Goal: Transaction & Acquisition: Purchase product/service

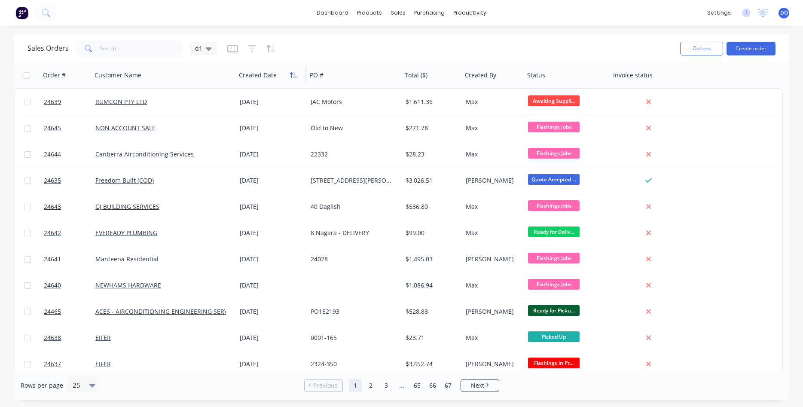
click at [293, 77] on icon "button" at bounding box center [294, 75] width 8 height 7
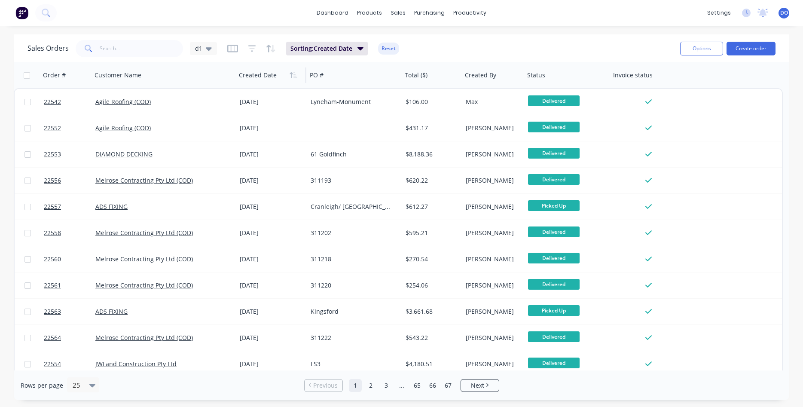
click at [293, 77] on icon "button" at bounding box center [294, 75] width 8 height 7
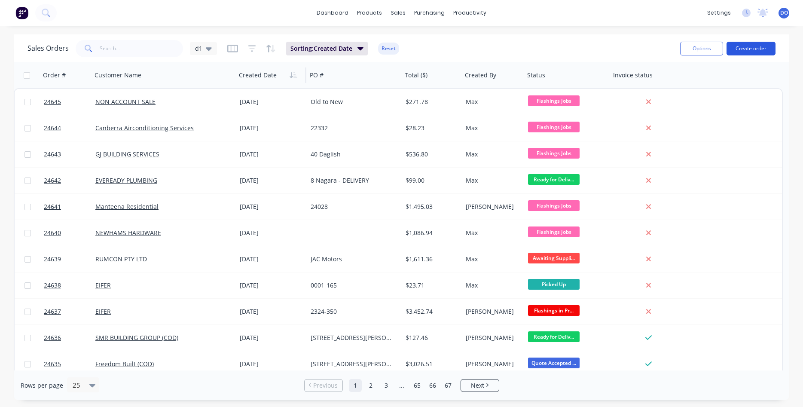
click at [748, 49] on button "Create order" at bounding box center [751, 49] width 49 height 14
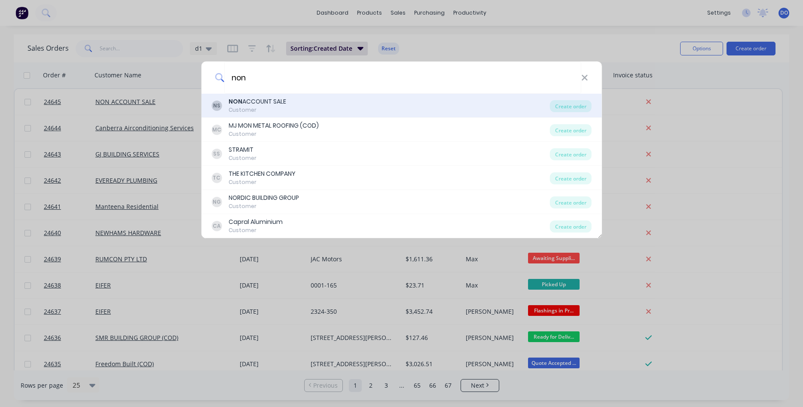
type input "non"
click at [262, 102] on div "NON ACCOUNT SALE" at bounding box center [258, 101] width 58 height 9
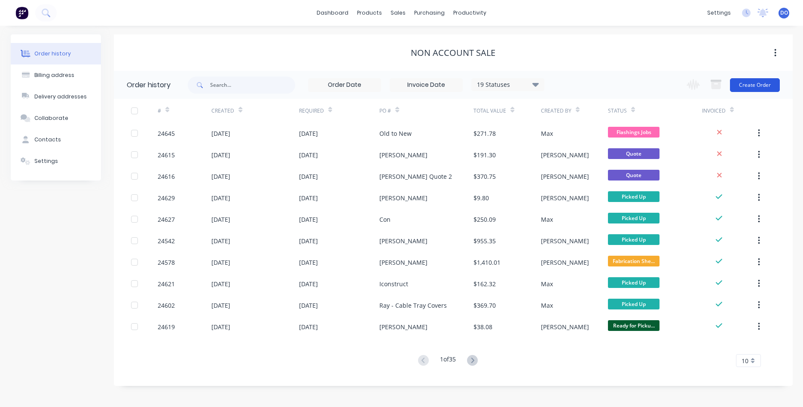
click at [752, 85] on button "Create Order" at bounding box center [755, 85] width 50 height 14
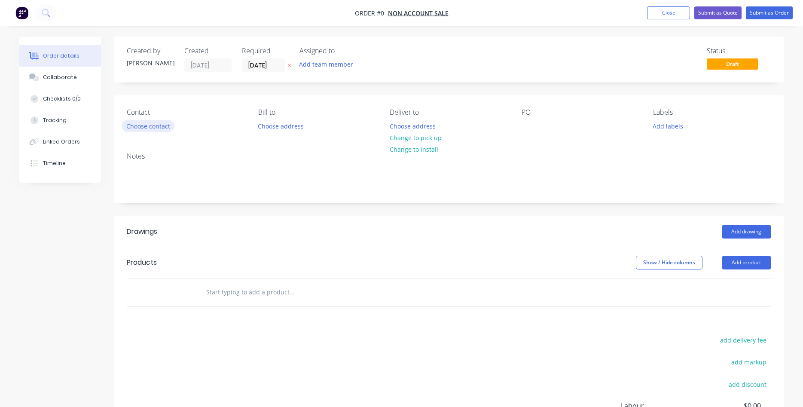
click at [157, 128] on button "Choose contact" at bounding box center [148, 126] width 53 height 12
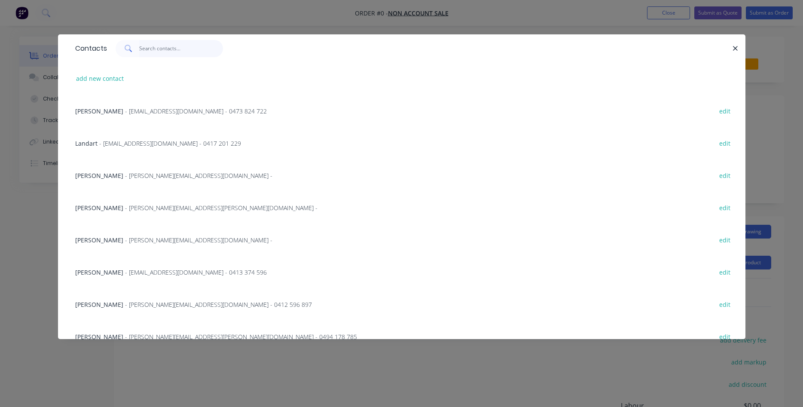
click at [159, 48] on input "text" at bounding box center [181, 48] width 84 height 17
type input "j"
type input "t"
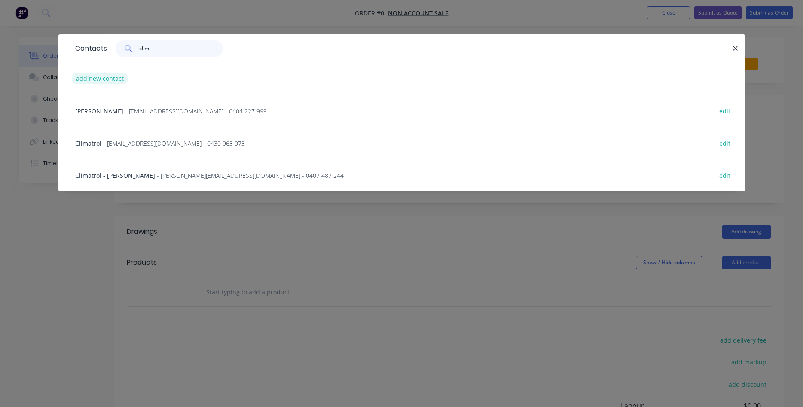
type input "clim"
click at [99, 78] on button "add new contact" at bounding box center [100, 79] width 57 height 12
select select "AU"
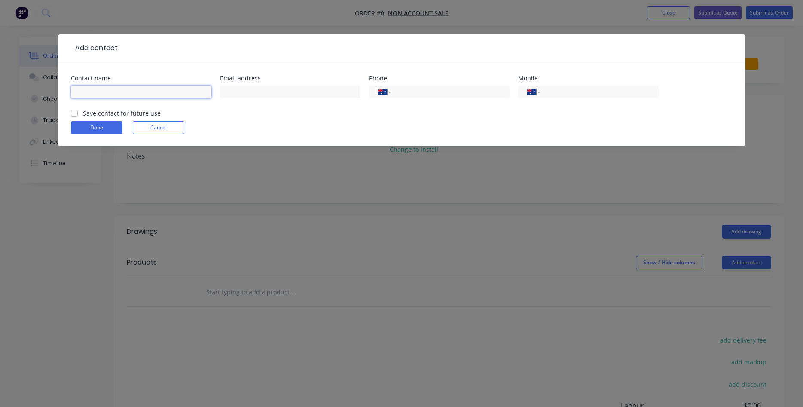
click at [101, 91] on input "text" at bounding box center [141, 92] width 141 height 13
type input "[PERSON_NAME]"
click at [272, 92] on input "text" at bounding box center [290, 92] width 141 height 13
type input "[PERSON_NAME][EMAIL_ADDRESS][PERSON_NAME][DOMAIN_NAME]"
click at [109, 128] on button "Done" at bounding box center [97, 127] width 52 height 13
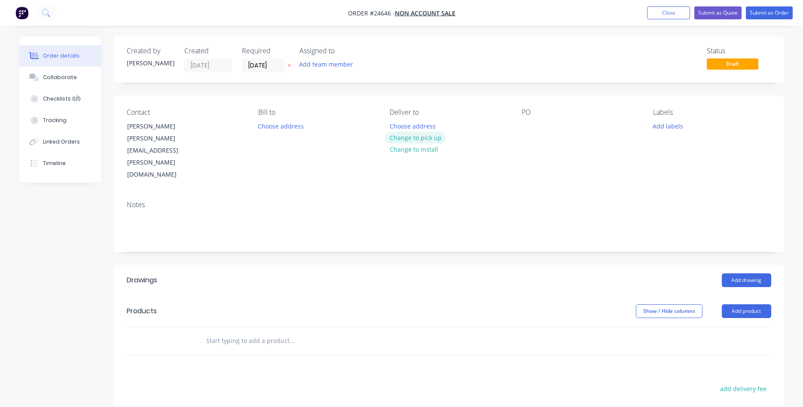
click at [413, 136] on button "Change to pick up" at bounding box center [415, 138] width 61 height 12
click at [523, 126] on div at bounding box center [529, 126] width 14 height 12
click at [748, 273] on button "Add drawing" at bounding box center [746, 280] width 49 height 14
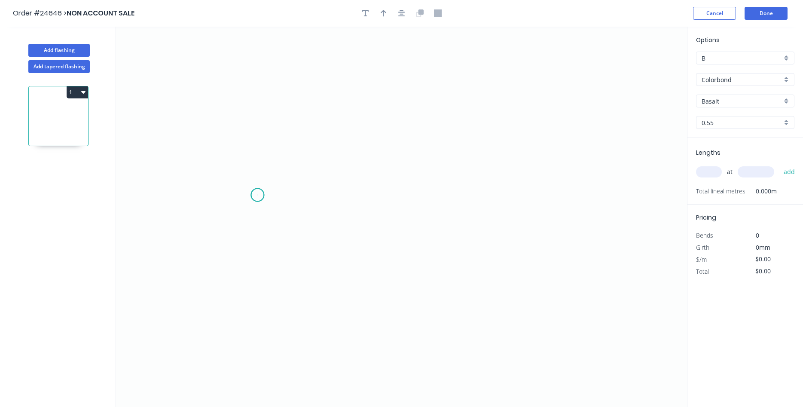
drag, startPoint x: 257, startPoint y: 195, endPoint x: 262, endPoint y: 193, distance: 5.4
click at [258, 195] on icon "0" at bounding box center [401, 217] width 571 height 380
click at [306, 196] on icon "0" at bounding box center [401, 217] width 571 height 380
click at [310, 83] on icon "0 ?" at bounding box center [401, 217] width 571 height 380
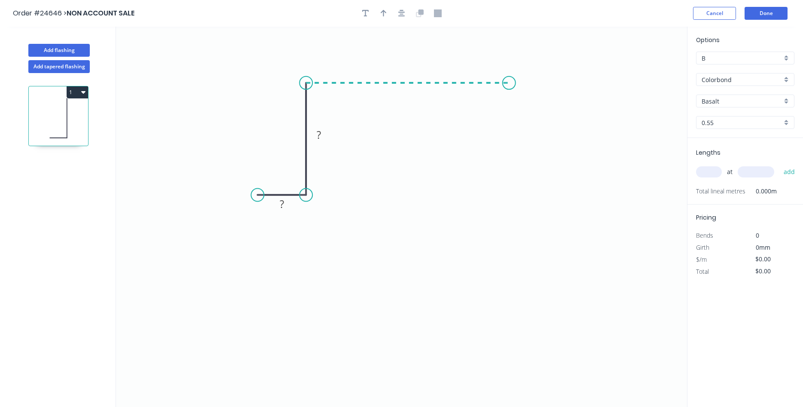
click at [509, 88] on icon "0 ? ?" at bounding box center [401, 217] width 571 height 380
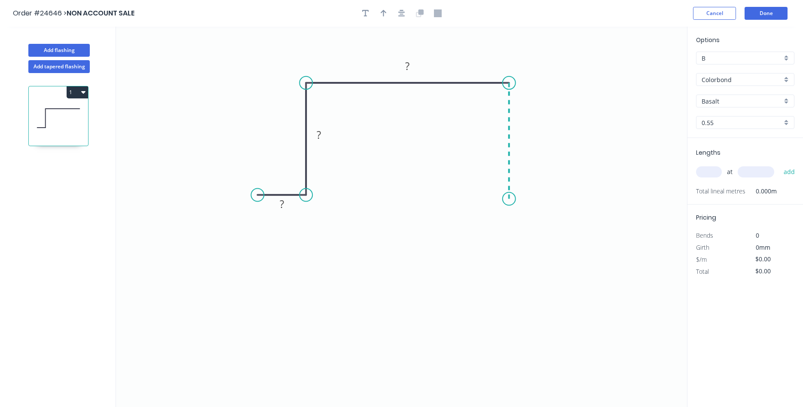
click at [510, 199] on icon "0 ? ? ?" at bounding box center [401, 217] width 571 height 380
click at [561, 200] on icon "0 ? ? ? ?" at bounding box center [401, 217] width 571 height 380
click at [280, 202] on tspan "?" at bounding box center [282, 204] width 4 height 14
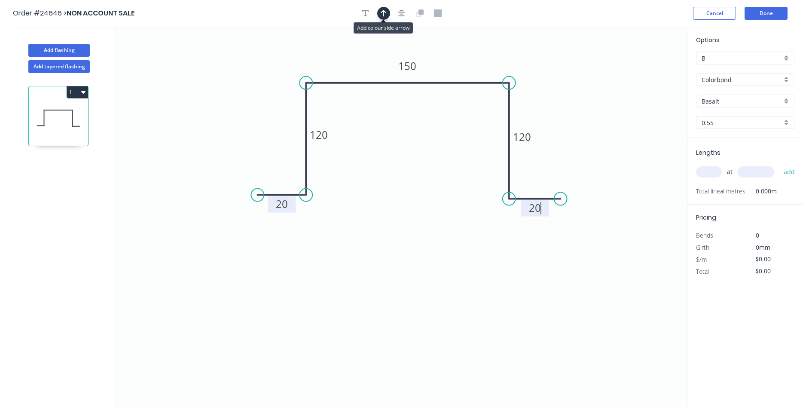
click at [385, 15] on icon "button" at bounding box center [384, 13] width 6 height 8
type input "$34.20"
click at [642, 68] on icon at bounding box center [644, 60] width 8 height 28
drag, startPoint x: 646, startPoint y: 68, endPoint x: 440, endPoint y: 70, distance: 205.8
click at [440, 70] on icon at bounding box center [447, 63] width 25 height 25
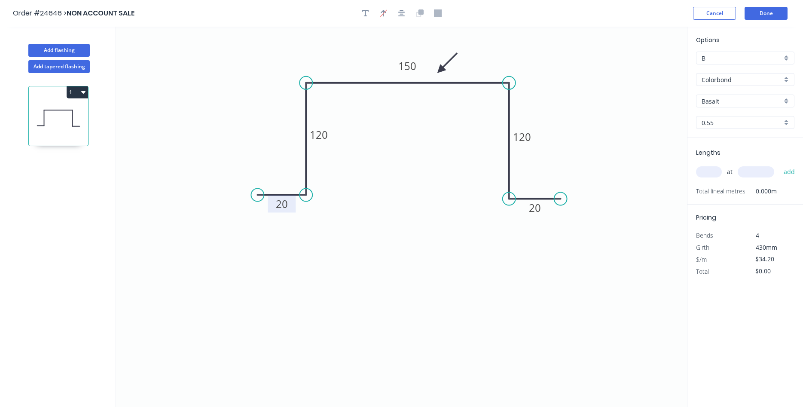
click at [785, 100] on div "Basalt" at bounding box center [745, 101] width 98 height 13
click at [743, 147] on div "Classic Cream" at bounding box center [746, 147] width 98 height 15
type input "Classic Cream"
click at [787, 58] on div "B" at bounding box center [745, 58] width 98 height 13
click at [738, 105] on div "C" at bounding box center [746, 104] width 98 height 15
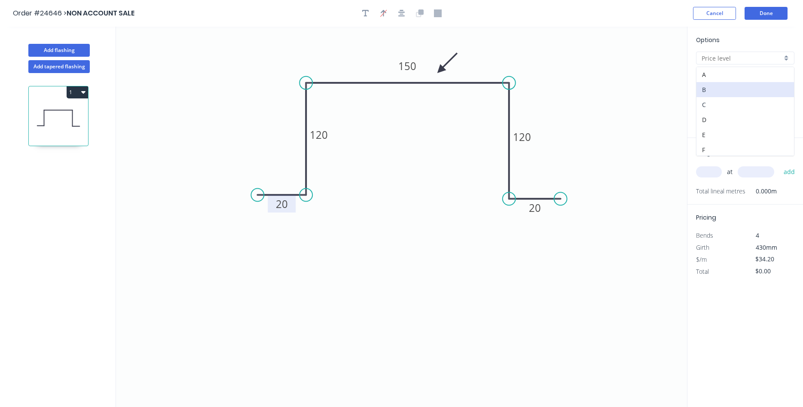
type input "C"
type input "$28.16"
click at [711, 173] on input "text" at bounding box center [709, 171] width 26 height 11
type input "2"
type input "2400"
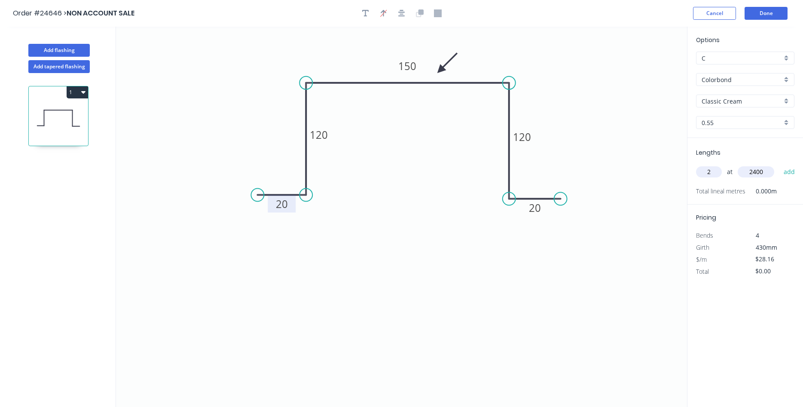
click at [779, 165] on button "add" at bounding box center [789, 172] width 20 height 15
type input "$135.17"
click at [767, 13] on button "Done" at bounding box center [766, 13] width 43 height 13
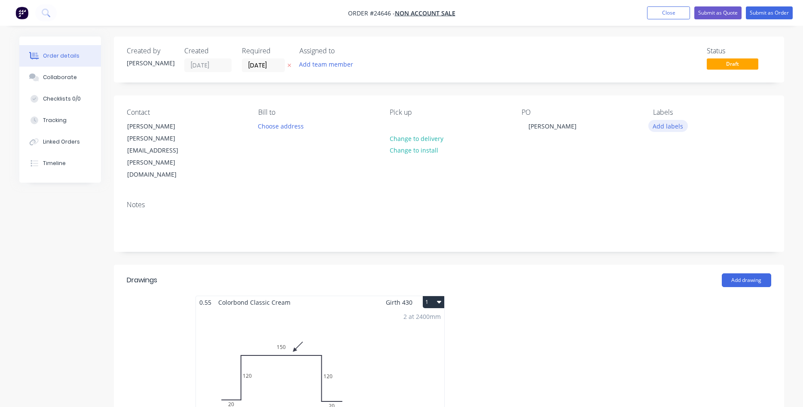
click at [667, 129] on button "Add labels" at bounding box center [668, 126] width 40 height 12
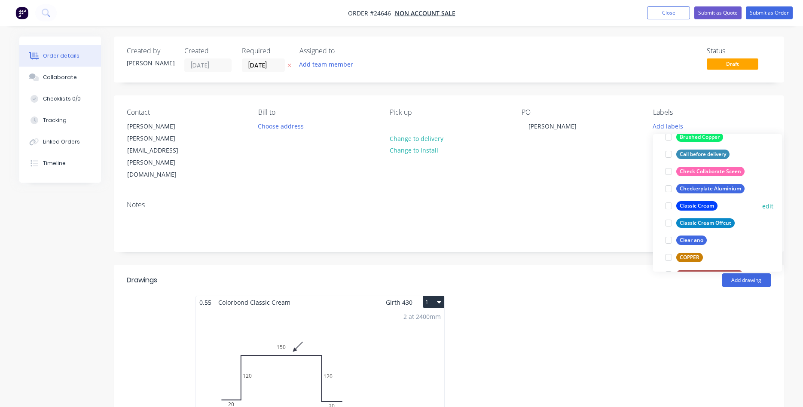
scroll to position [343, 0]
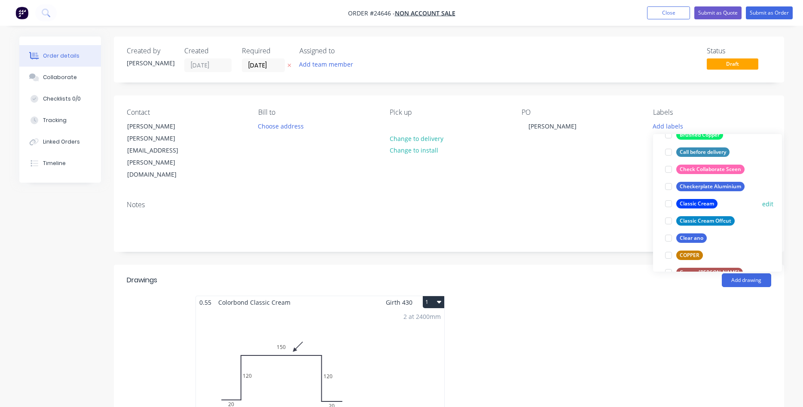
click at [669, 204] on div at bounding box center [668, 203] width 17 height 17
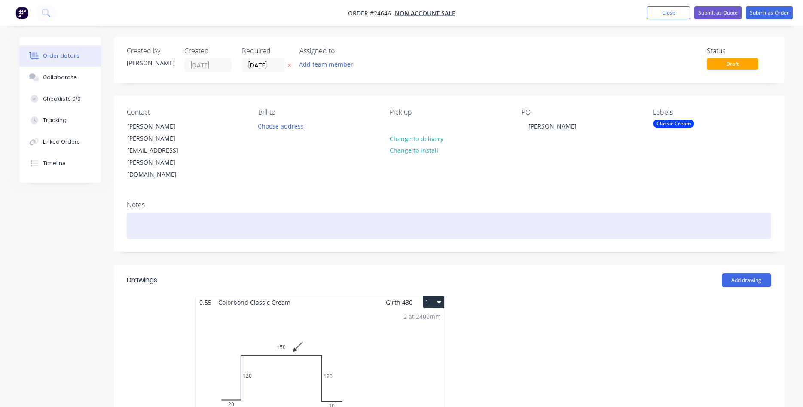
click at [177, 213] on div at bounding box center [449, 226] width 645 height 26
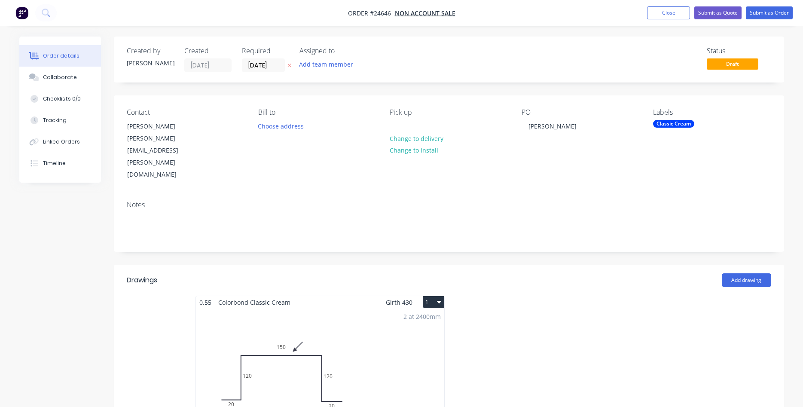
click at [675, 128] on div "Classic Cream" at bounding box center [673, 124] width 41 height 8
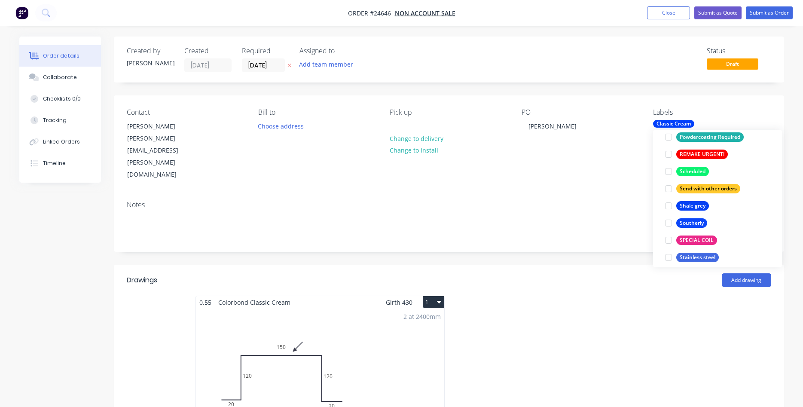
scroll to position [1644, 0]
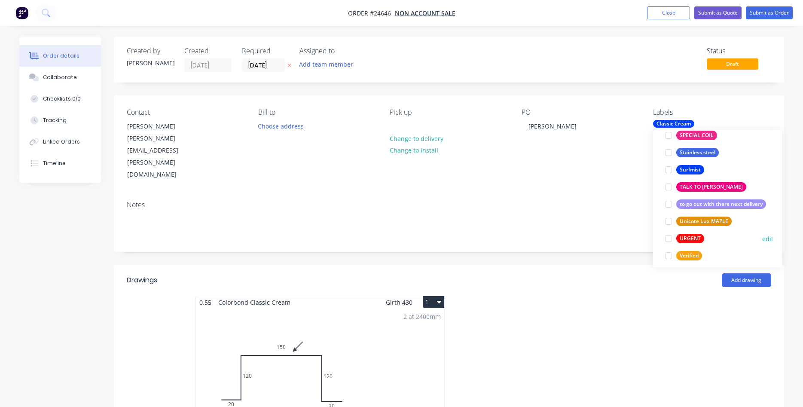
click at [694, 239] on div "URGENT" at bounding box center [690, 238] width 28 height 9
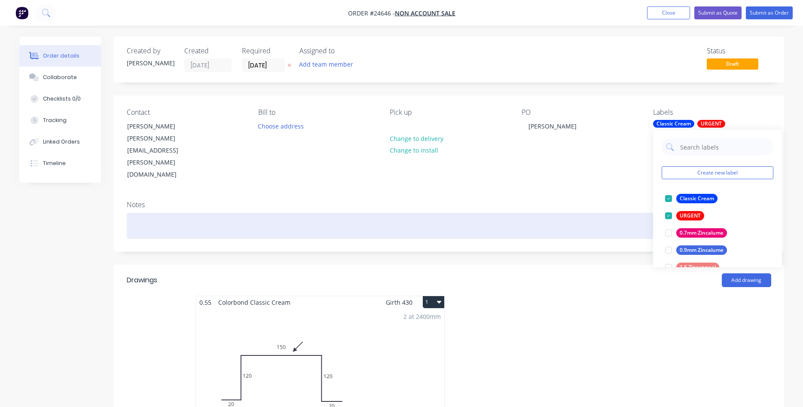
click at [138, 213] on div at bounding box center [449, 226] width 645 height 26
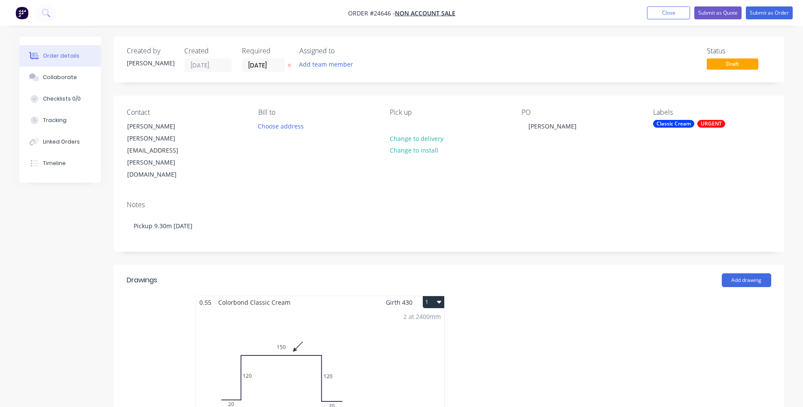
click at [709, 126] on div "URGENT" at bounding box center [711, 124] width 28 height 8
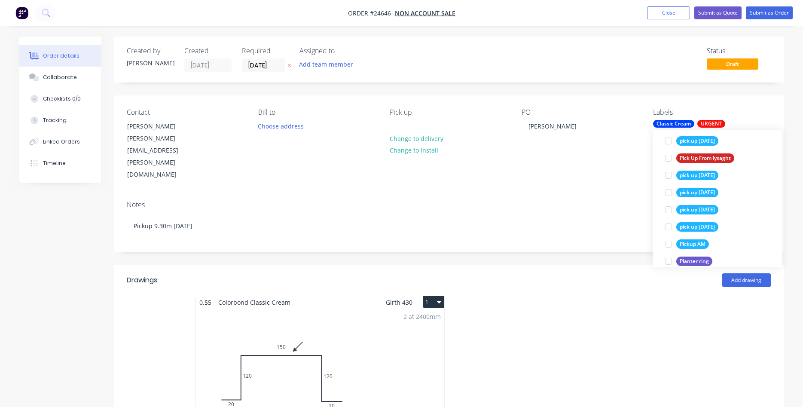
scroll to position [1421, 0]
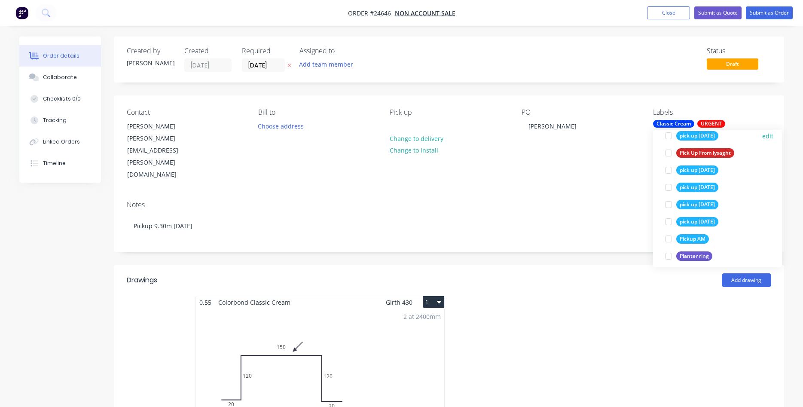
click at [667, 137] on div at bounding box center [668, 135] width 17 height 17
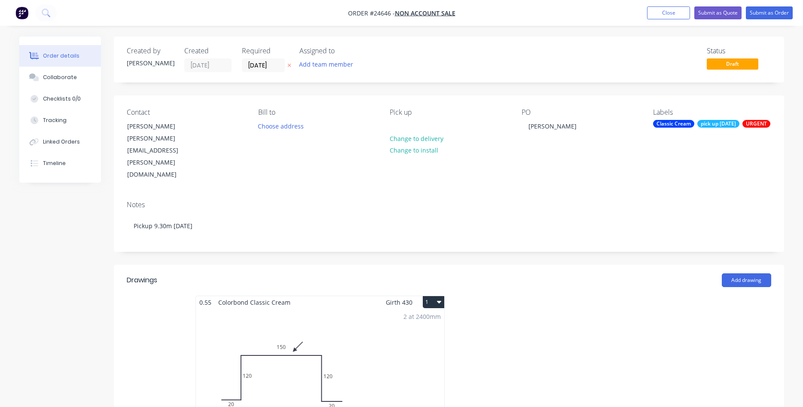
click at [623, 210] on div "Notes Pickup 9.30m [DATE]" at bounding box center [449, 223] width 670 height 58
click at [767, 12] on button "Submit as Order" at bounding box center [769, 12] width 47 height 13
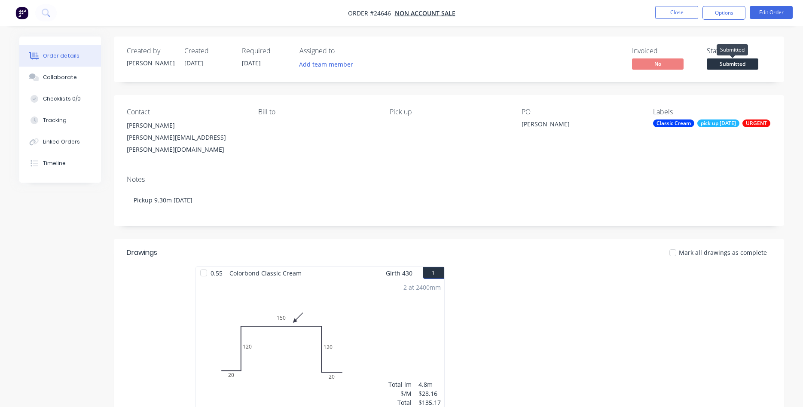
click at [726, 59] on span "Submitted" at bounding box center [733, 63] width 52 height 11
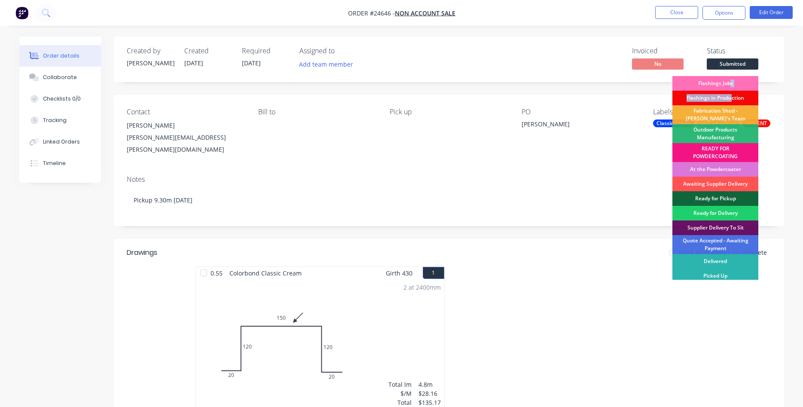
drag, startPoint x: 729, startPoint y: 80, endPoint x: 732, endPoint y: 96, distance: 16.3
click at [732, 96] on div "Flashings Jobs Flashings in Production Fabrication Shed - [PERSON_NAME]'s Team …" at bounding box center [715, 178] width 86 height 204
click at [743, 94] on div "Flashings in Production" at bounding box center [715, 98] width 86 height 15
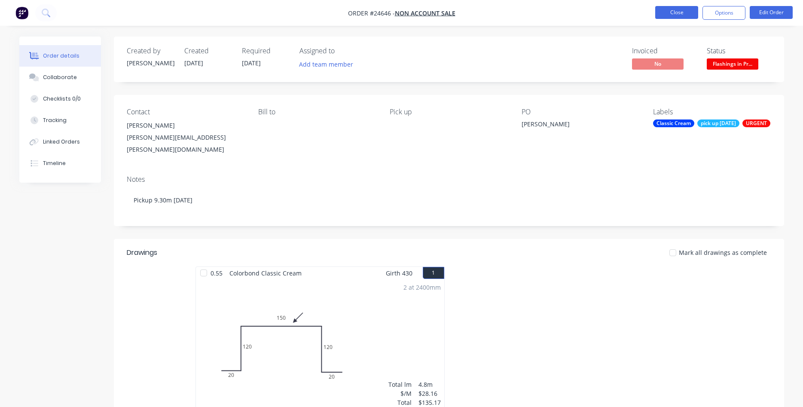
click at [678, 14] on button "Close" at bounding box center [676, 12] width 43 height 13
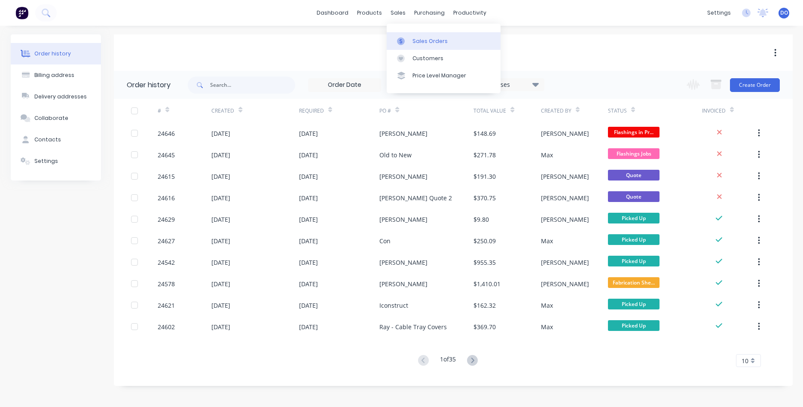
click at [418, 37] on div "Sales Orders" at bounding box center [430, 41] width 35 height 8
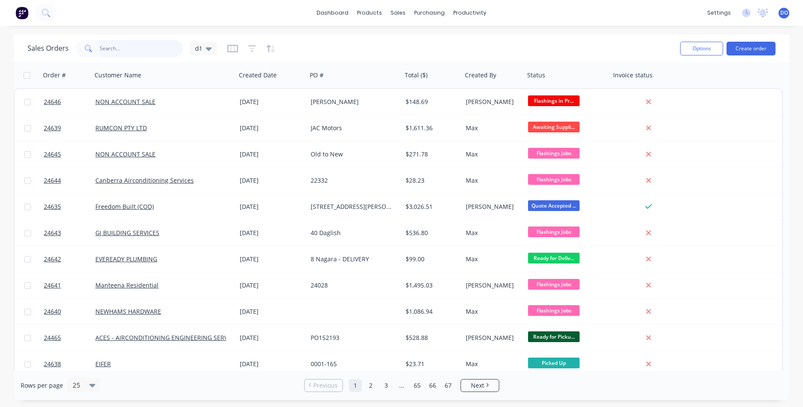
click at [152, 43] on input "text" at bounding box center [142, 48] width 84 height 17
type input "mode"
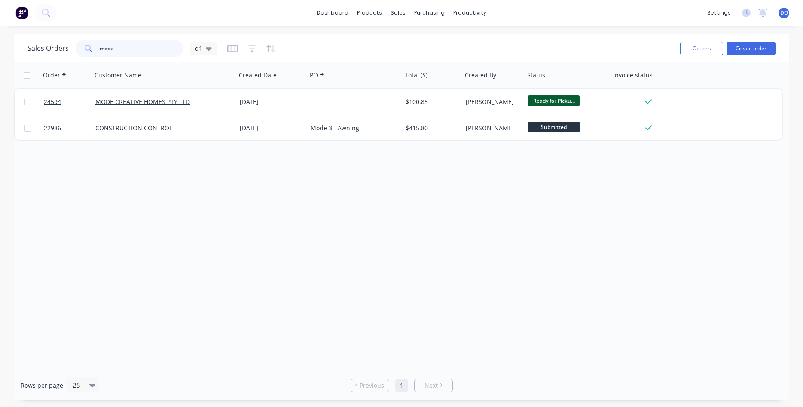
drag, startPoint x: 120, startPoint y: 46, endPoint x: 69, endPoint y: 40, distance: 51.1
click at [100, 40] on input "mode" at bounding box center [142, 48] width 84 height 17
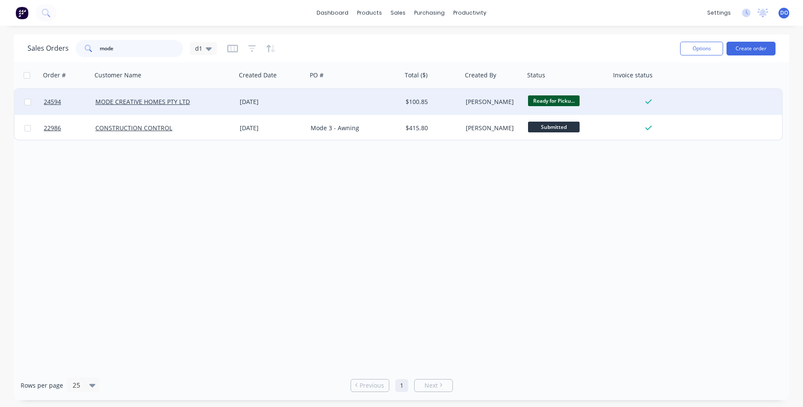
type input "mode"
click at [498, 105] on div "[PERSON_NAME]" at bounding box center [492, 102] width 53 height 9
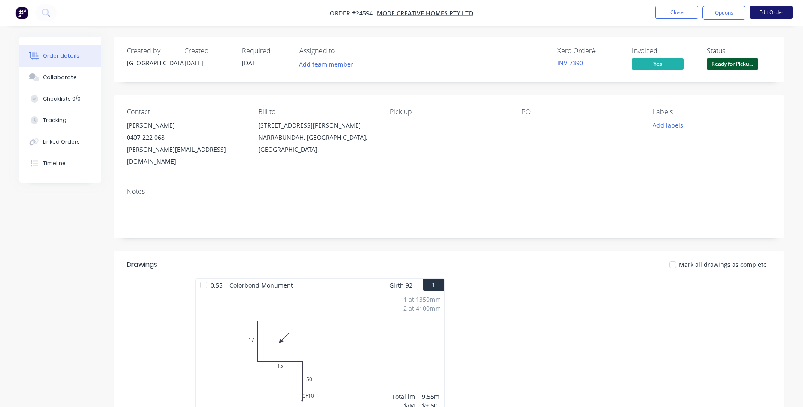
click at [764, 7] on button "Edit Order" at bounding box center [771, 12] width 43 height 13
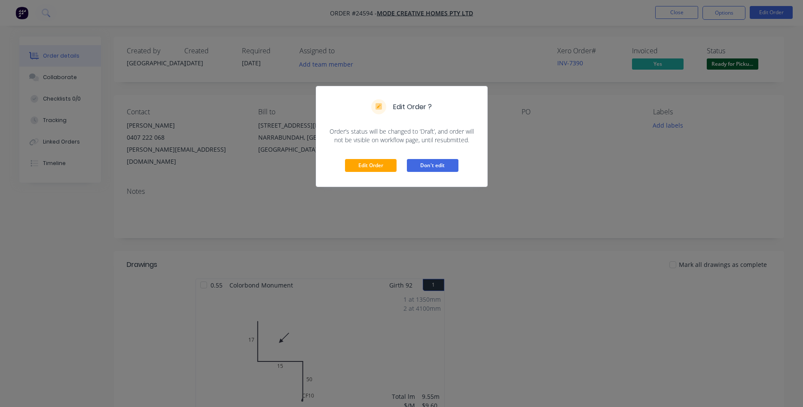
click at [432, 163] on button "Don't edit" at bounding box center [433, 165] width 52 height 13
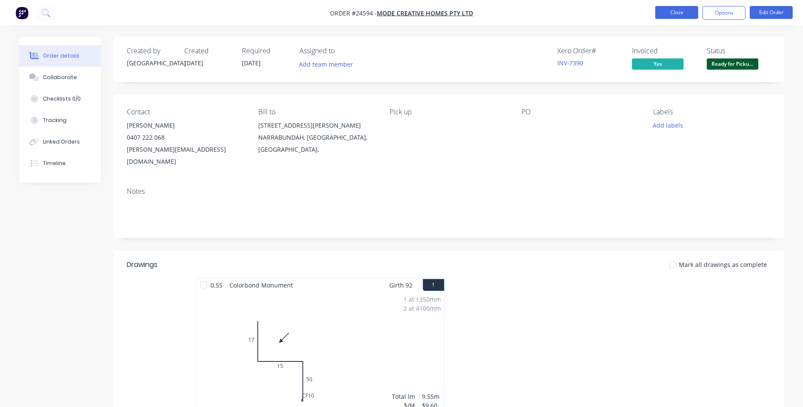
click at [684, 11] on button "Close" at bounding box center [676, 12] width 43 height 13
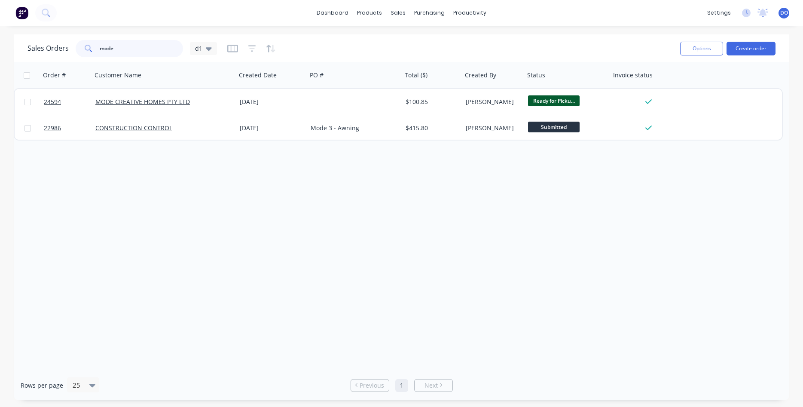
drag, startPoint x: 122, startPoint y: 51, endPoint x: 26, endPoint y: 32, distance: 98.4
click at [100, 40] on input "mode" at bounding box center [142, 48] width 84 height 17
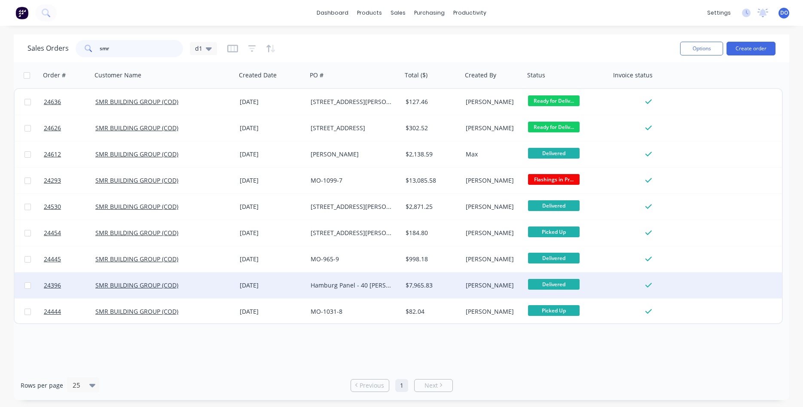
type input "smr"
click at [376, 285] on div "Hamburg Panel - 40 [PERSON_NAME]" at bounding box center [353, 285] width 84 height 9
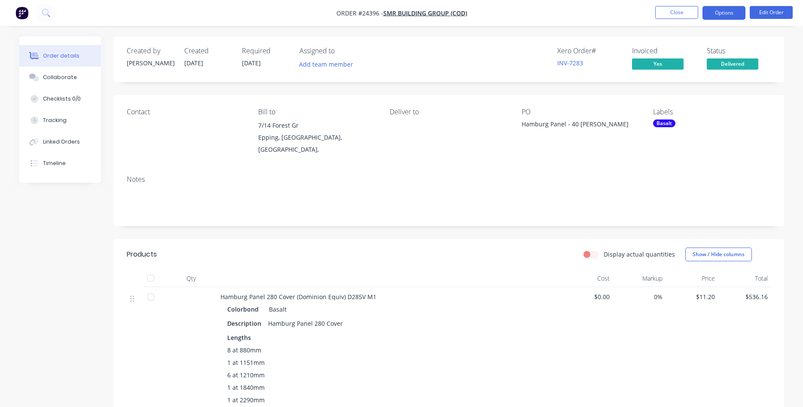
click at [728, 12] on button "Options" at bounding box center [724, 13] width 43 height 14
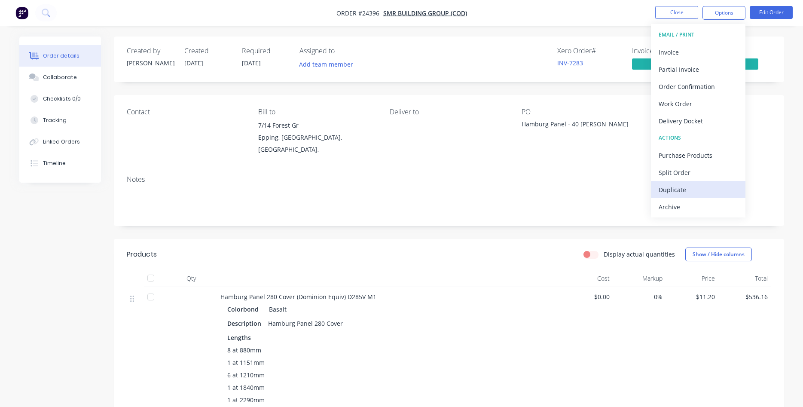
click at [681, 190] on div "Duplicate" at bounding box center [698, 189] width 79 height 12
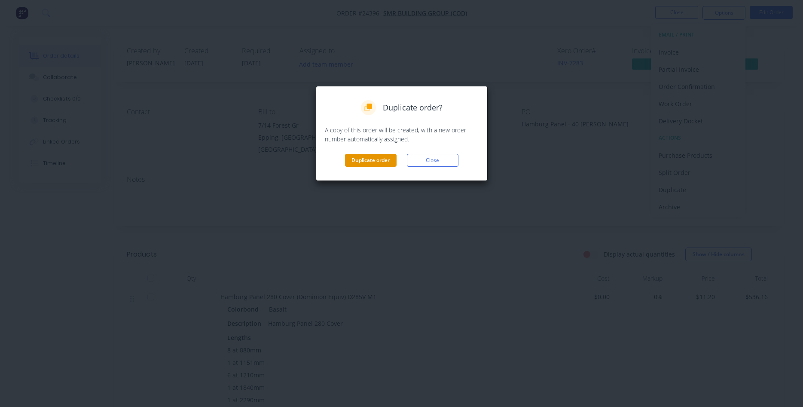
click at [367, 164] on button "Duplicate order" at bounding box center [371, 160] width 52 height 13
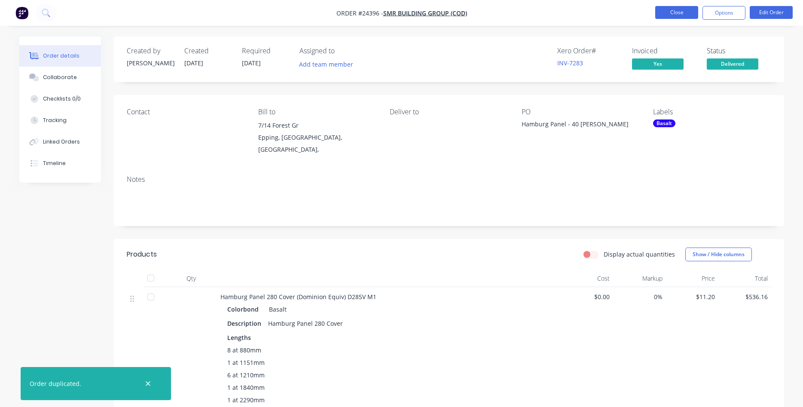
click at [682, 9] on button "Close" at bounding box center [676, 12] width 43 height 13
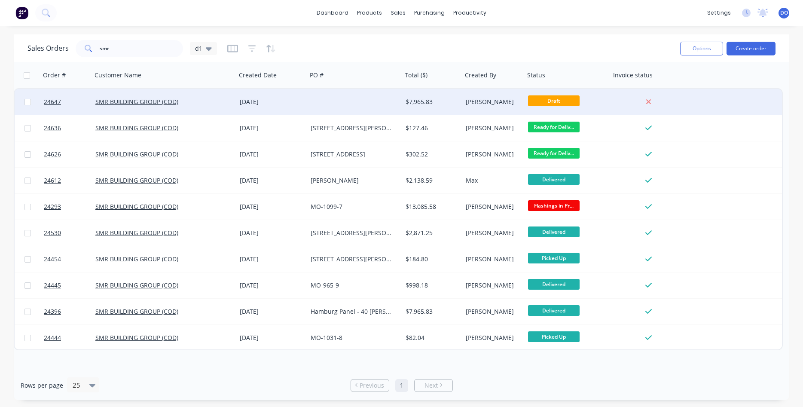
click at [347, 97] on div at bounding box center [354, 102] width 95 height 26
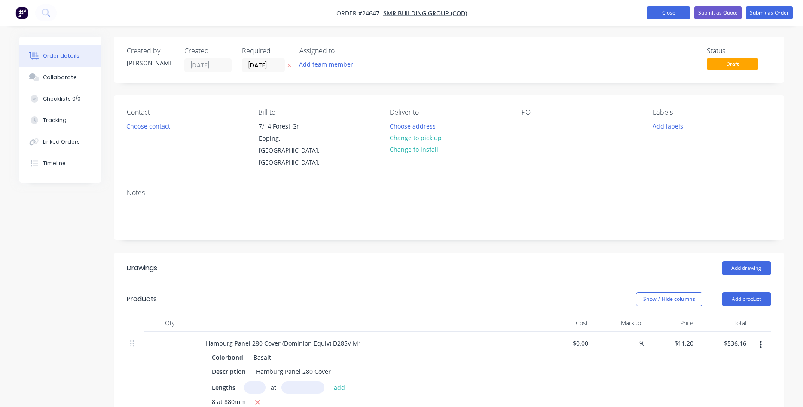
click at [669, 15] on button "Close" at bounding box center [668, 12] width 43 height 13
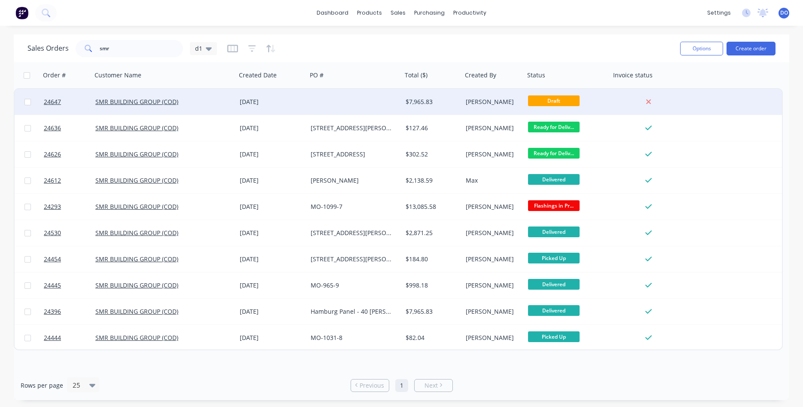
click at [493, 98] on div "[PERSON_NAME]" at bounding box center [492, 102] width 53 height 9
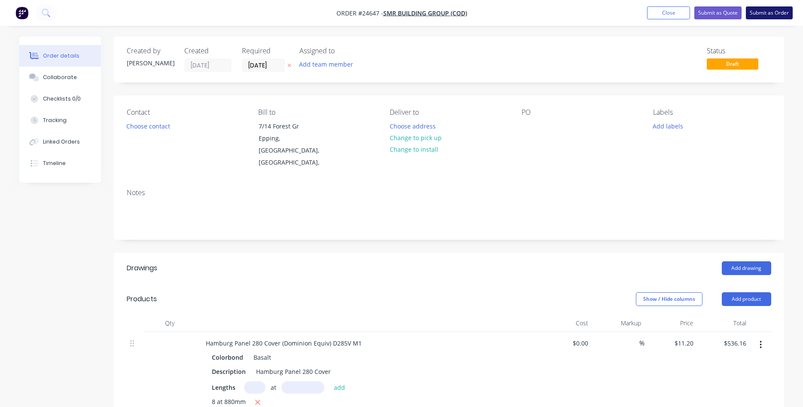
click at [759, 11] on button "Submit as Order" at bounding box center [769, 12] width 47 height 13
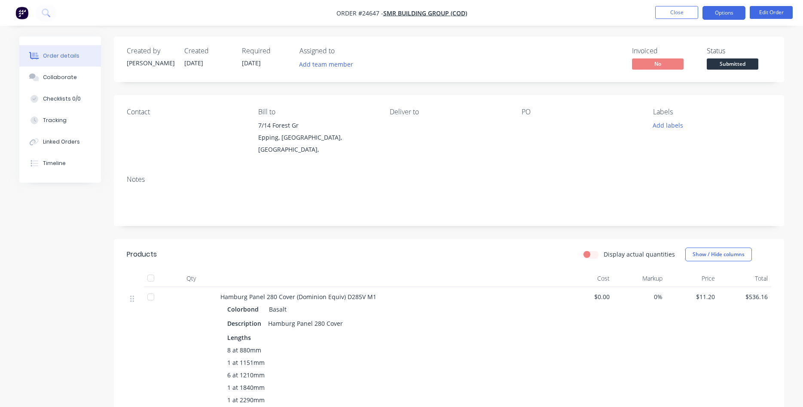
click at [720, 15] on button "Options" at bounding box center [724, 13] width 43 height 14
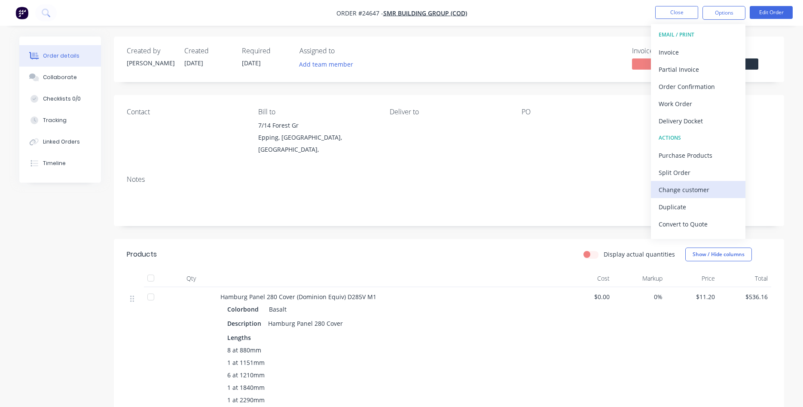
click at [691, 185] on div "Change customer" at bounding box center [698, 189] width 79 height 12
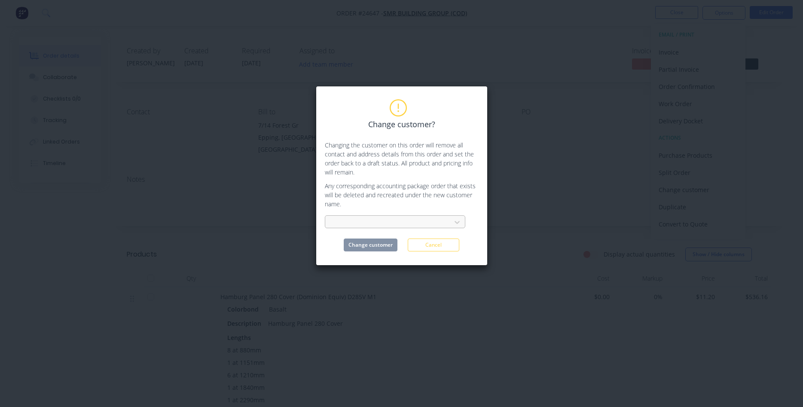
click at [368, 221] on div at bounding box center [389, 222] width 115 height 11
type input "mode"
click at [368, 242] on div "MODE CREATIVE HOMES PTY LTD" at bounding box center [395, 241] width 141 height 16
click at [376, 246] on button "Change customer" at bounding box center [371, 244] width 54 height 13
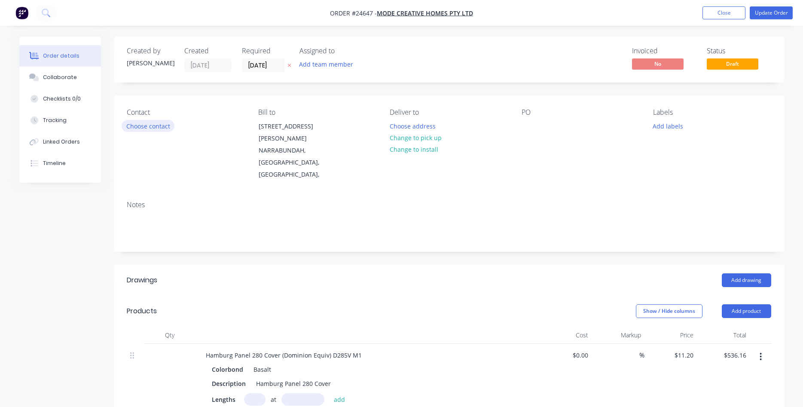
click at [166, 125] on button "Choose contact" at bounding box center [148, 126] width 53 height 12
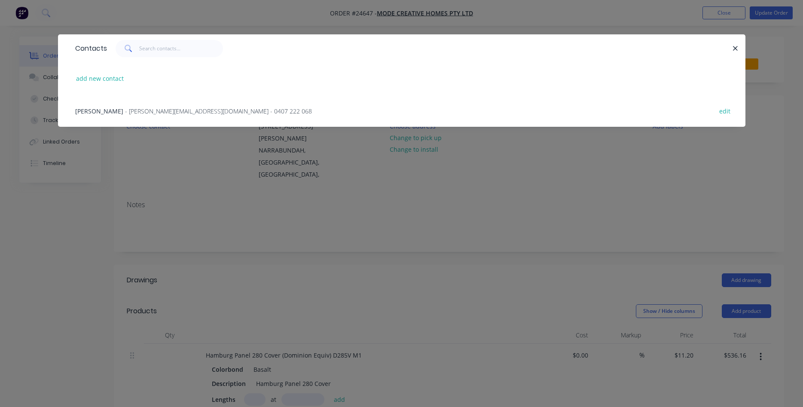
click at [174, 107] on span "- [PERSON_NAME][EMAIL_ADDRESS][DOMAIN_NAME] - 0407 222 068" at bounding box center [218, 111] width 187 height 8
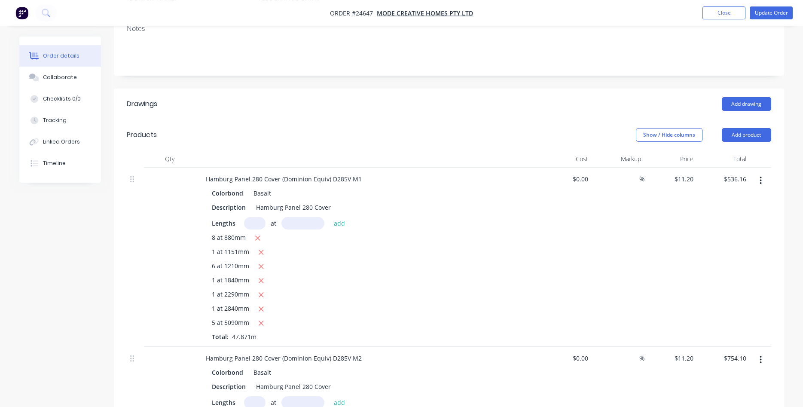
scroll to position [175, 0]
click at [761, 177] on icon "button" at bounding box center [761, 181] width 2 height 9
click at [746, 198] on div "Edit" at bounding box center [730, 204] width 66 height 12
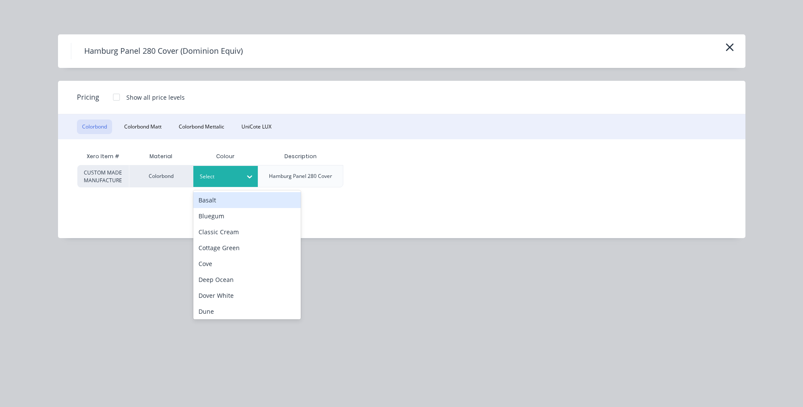
click at [252, 178] on icon at bounding box center [249, 176] width 9 height 9
click at [232, 203] on div "Basalt" at bounding box center [246, 200] width 107 height 16
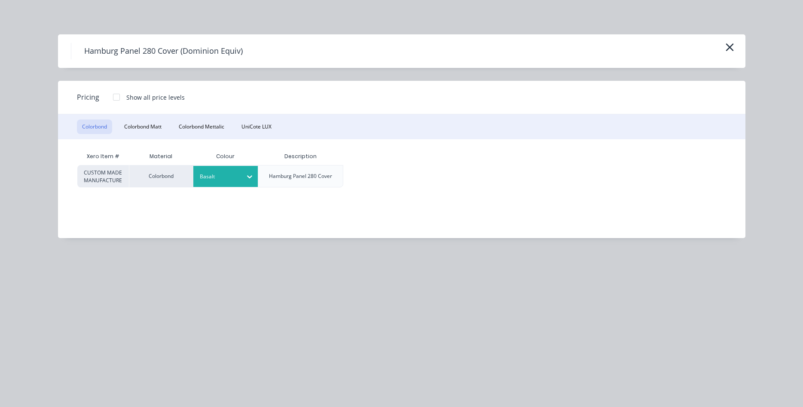
click at [115, 98] on div at bounding box center [116, 97] width 17 height 17
click at [370, 174] on div "$12.80" at bounding box center [367, 175] width 46 height 21
type input "$12.80"
type input "$612.75"
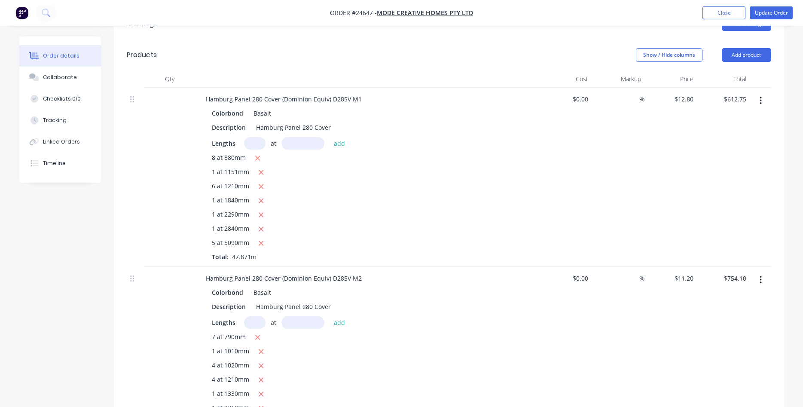
scroll to position [263, 0]
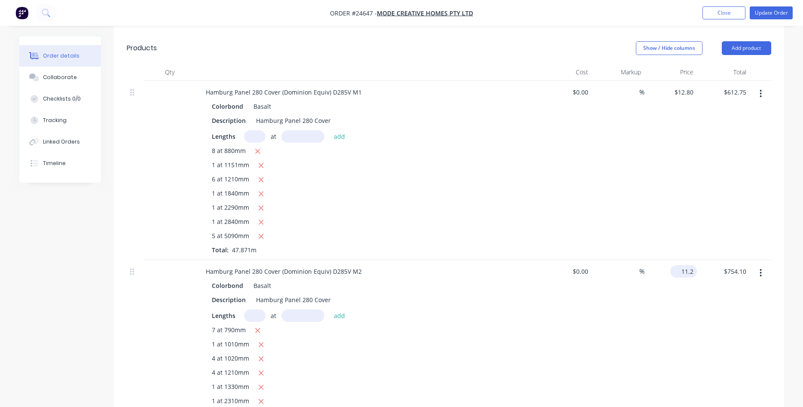
click at [696, 265] on input "11.2" at bounding box center [685, 271] width 23 height 12
type input "$12.80"
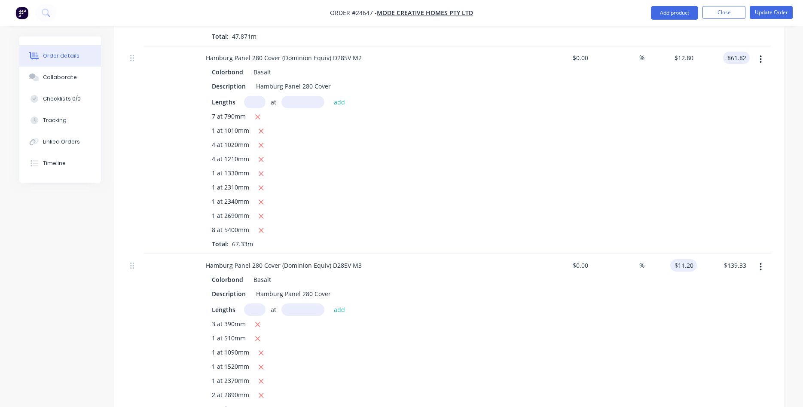
scroll to position [482, 0]
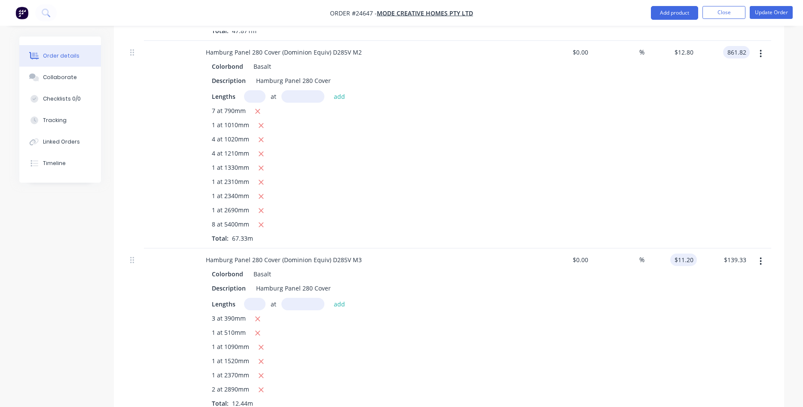
type input "$861.82"
type input "11.2"
type input "$12.7999"
drag, startPoint x: 681, startPoint y: 250, endPoint x: 704, endPoint y: 243, distance: 24.6
click at [697, 254] on input "11.2" at bounding box center [689, 260] width 16 height 12
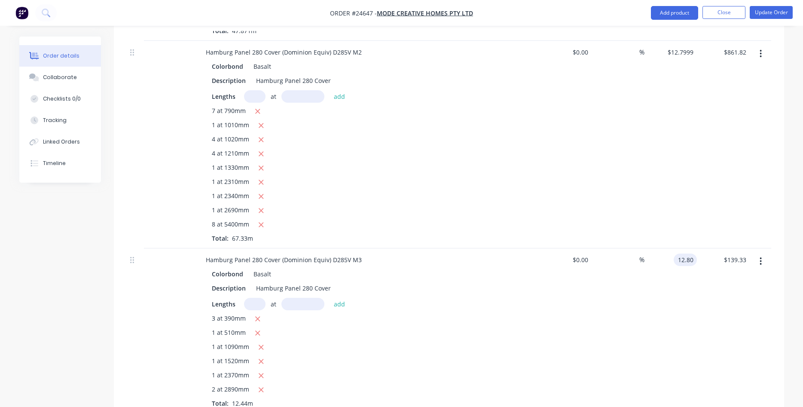
type input "$12.80"
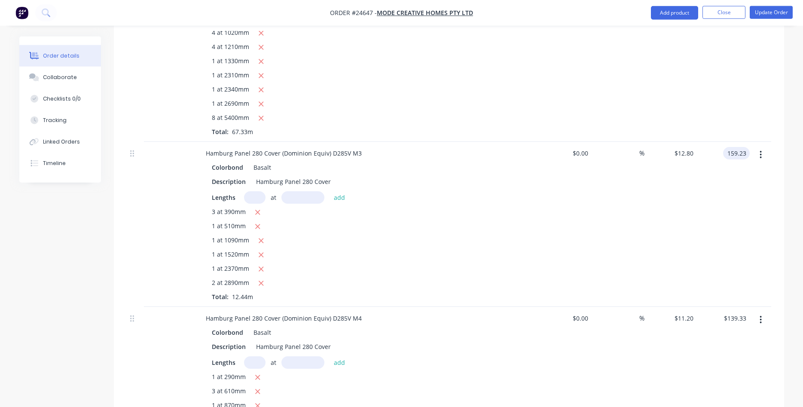
scroll to position [701, 0]
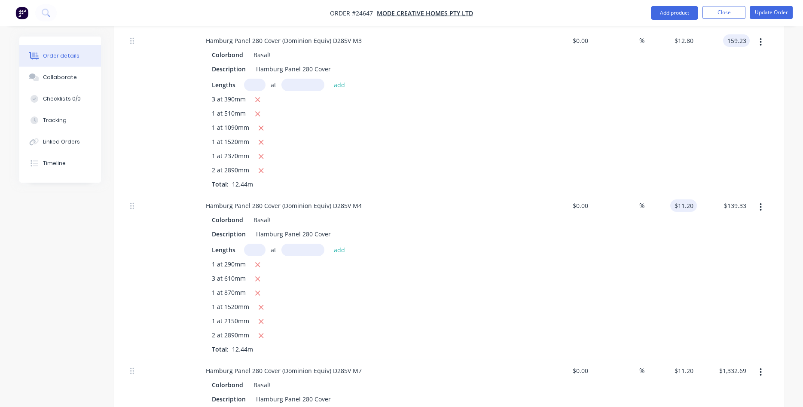
type input "$159.23"
type input "11.2"
type input "$12.7998"
drag, startPoint x: 692, startPoint y: 194, endPoint x: 715, endPoint y: 197, distance: 23.0
click at [697, 199] on input "11.2" at bounding box center [689, 205] width 16 height 12
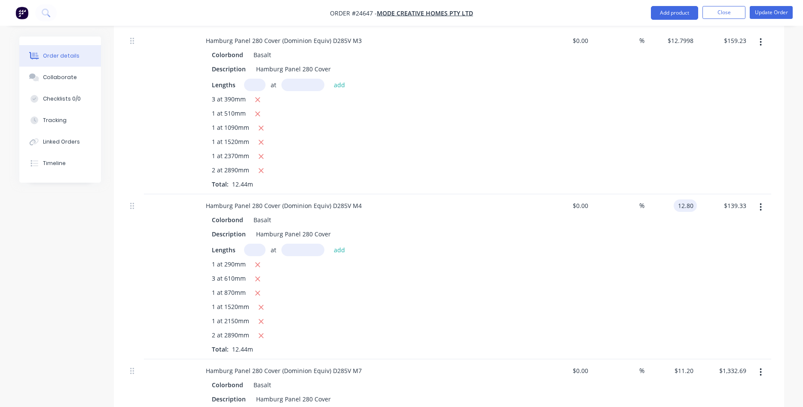
type input "$12.80"
type input "$159.23"
type input "11.2"
type input "$12.7998"
drag, startPoint x: 675, startPoint y: 361, endPoint x: 706, endPoint y: 359, distance: 31.0
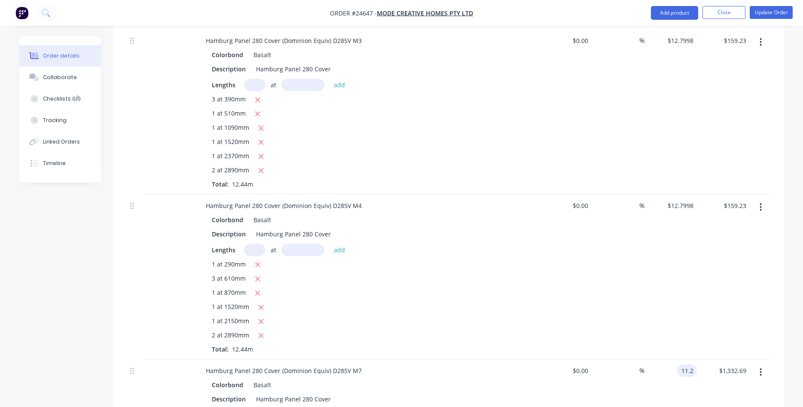
click at [697, 364] on input "11.2" at bounding box center [689, 370] width 16 height 12
type input "$12.80"
type input "1523.07"
type input "12.7998"
type input "$1,523.07"
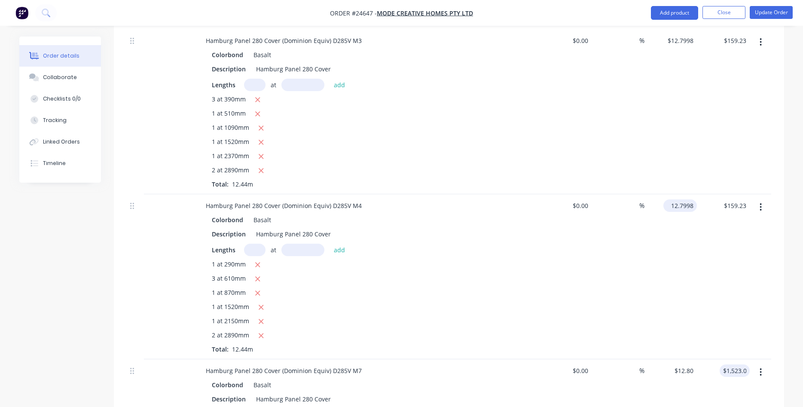
click at [675, 199] on input "12.7998" at bounding box center [682, 205] width 30 height 12
type input "$13.60"
type input "$169.18"
type input "12.8"
type input "$13.5997"
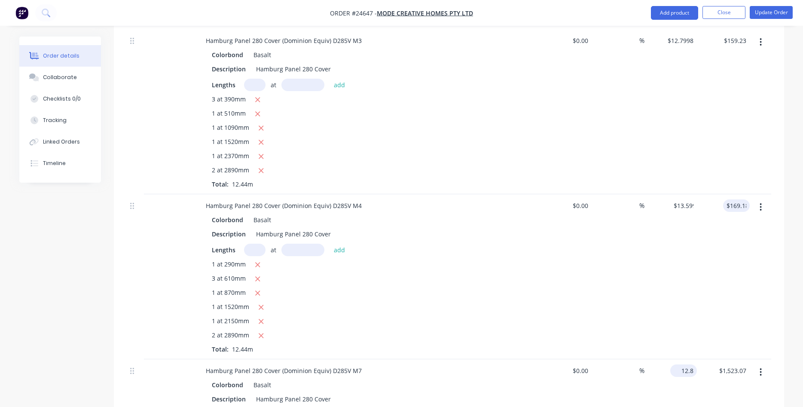
click at [691, 364] on input "12.8" at bounding box center [685, 370] width 23 height 12
type input "$13.60"
type input "1618.26"
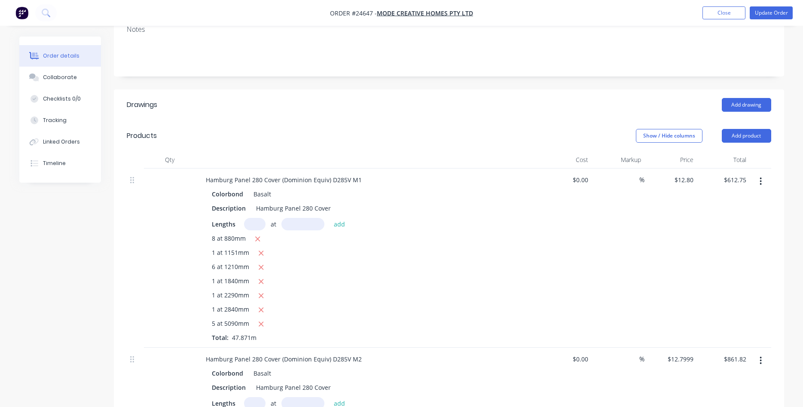
scroll to position [44, 0]
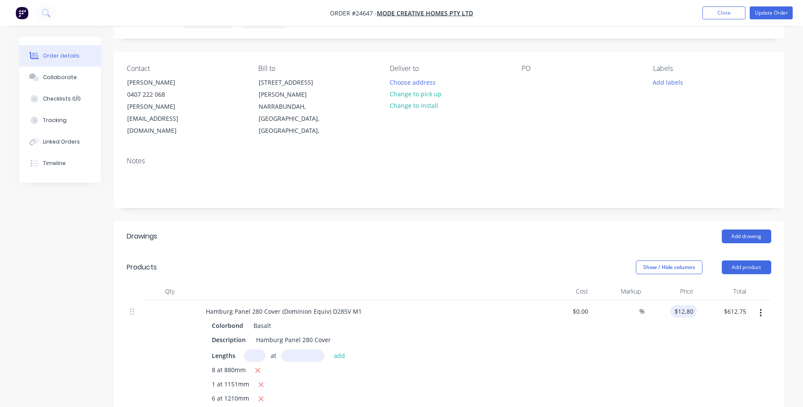
type input "12.8"
type input "$1,618.26"
click at [690, 305] on input "12.8" at bounding box center [689, 311] width 16 height 12
type input "$13.60"
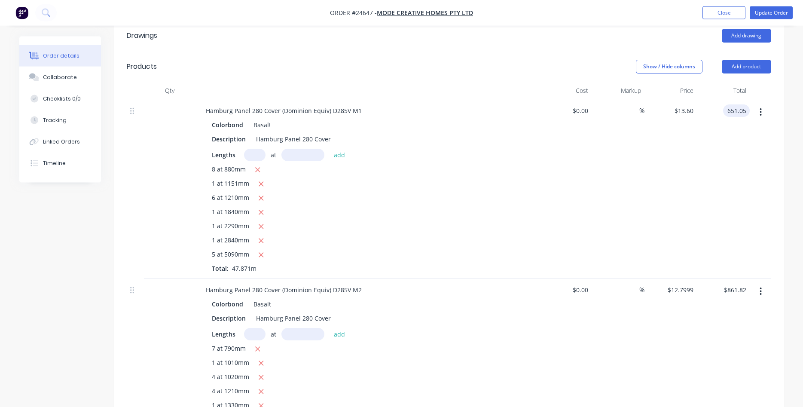
scroll to position [263, 0]
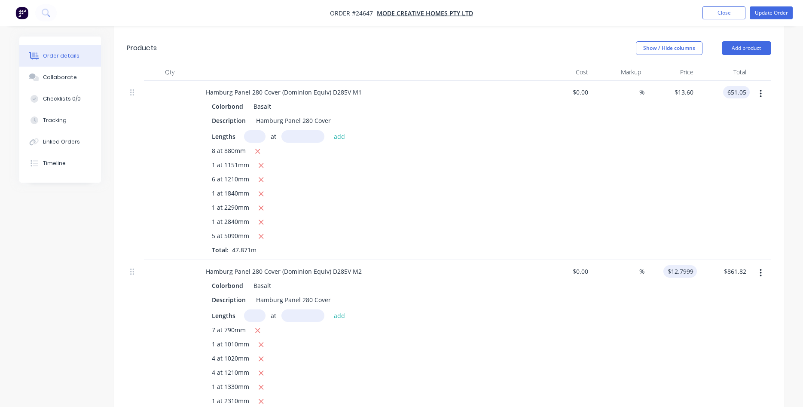
type input "$651.05"
type input "12.7999"
type input "$13.6001"
click at [675, 265] on input "12.7999" at bounding box center [682, 271] width 30 height 12
type input "$13.60"
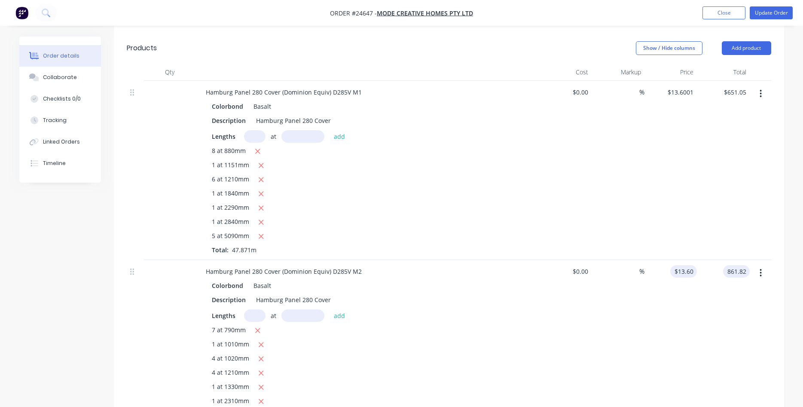
type input "915.69"
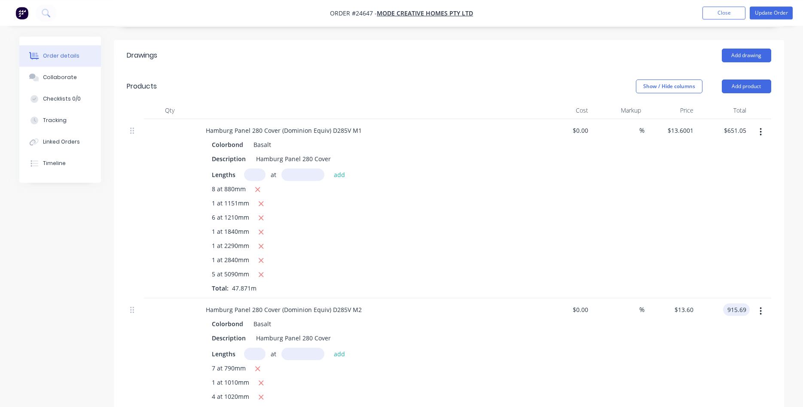
scroll to position [219, 0]
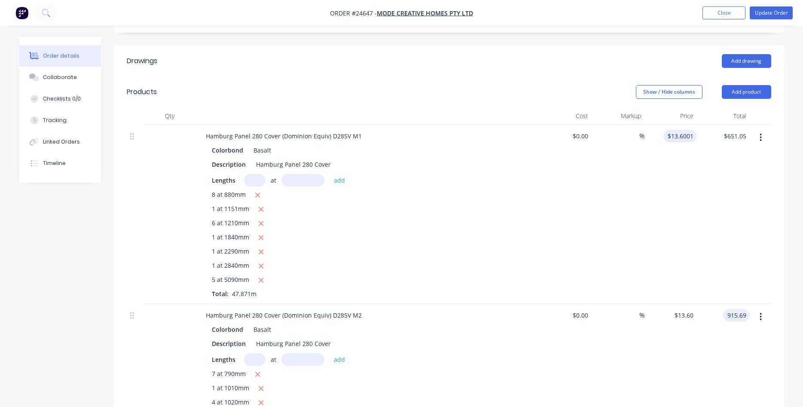
type input "13.6001"
type input "$915.69"
click at [694, 130] on input "13.6001" at bounding box center [683, 136] width 27 height 12
type input "$13.60"
type input "$651.05"
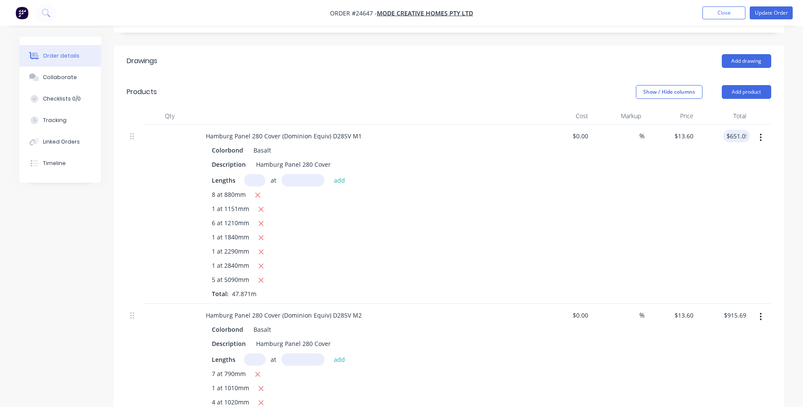
type input "$13.6001"
click at [649, 195] on div "$13.6001 $13.60" at bounding box center [671, 214] width 53 height 179
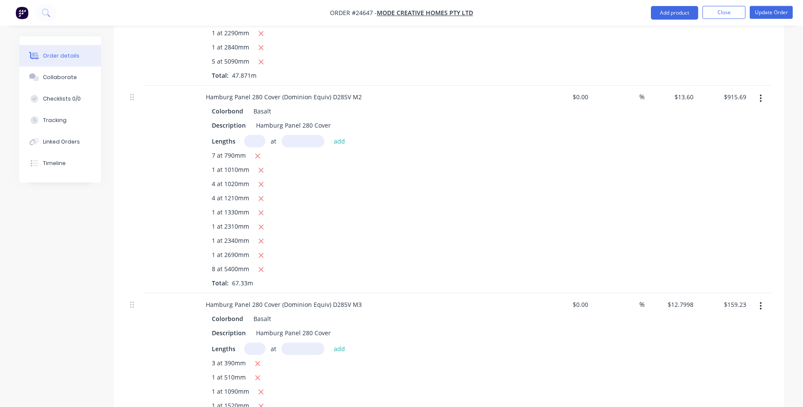
scroll to position [482, 0]
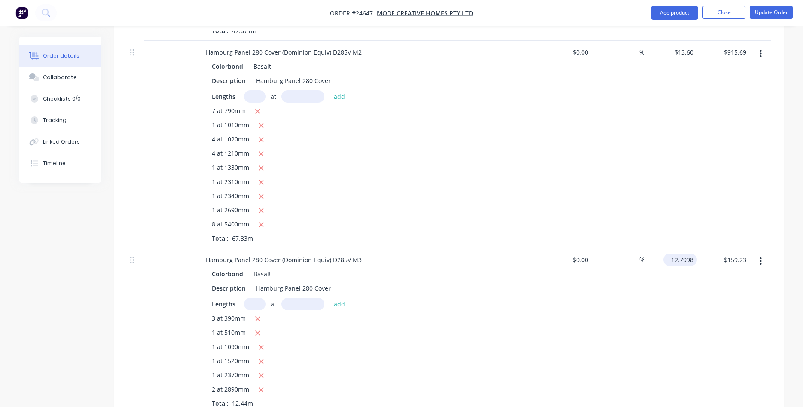
click at [686, 254] on input "12.7998" at bounding box center [682, 260] width 30 height 12
type input "$13.60"
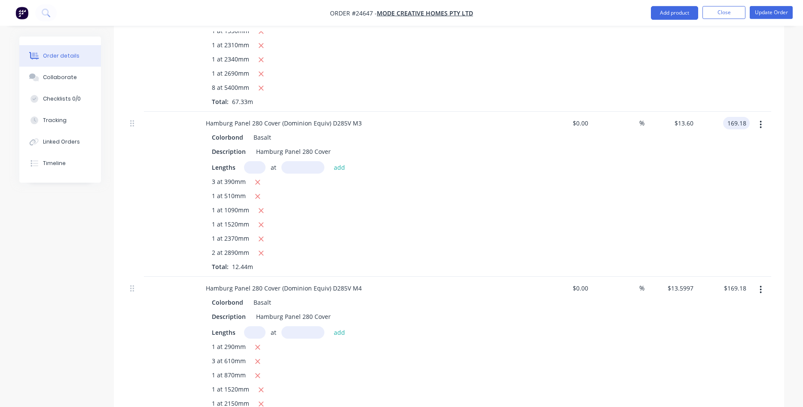
scroll to position [657, 0]
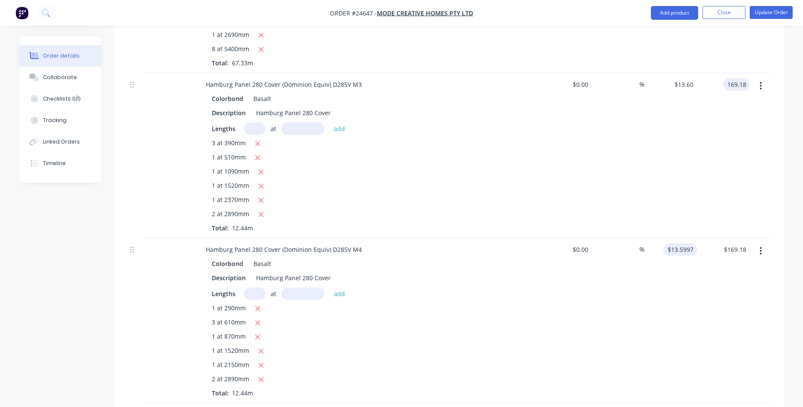
type input "$169.18"
type input "13.5997"
type input "$13.5997"
click at [676, 243] on input "13.5997" at bounding box center [682, 249] width 30 height 12
type input "$13.60"
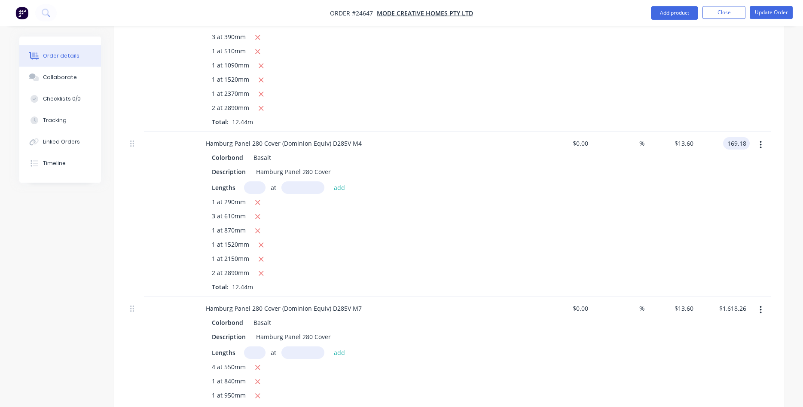
scroll to position [789, 0]
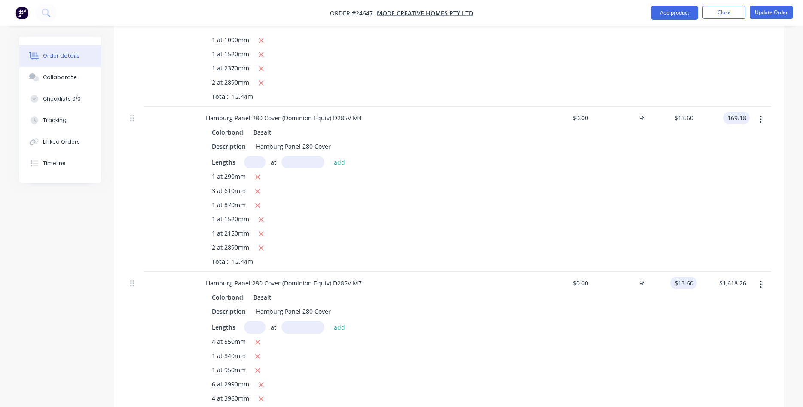
type input "$169.18"
type input "13.6"
type input "$13.5997"
click at [681, 277] on input "13.6" at bounding box center [689, 283] width 16 height 12
type input "$13.60"
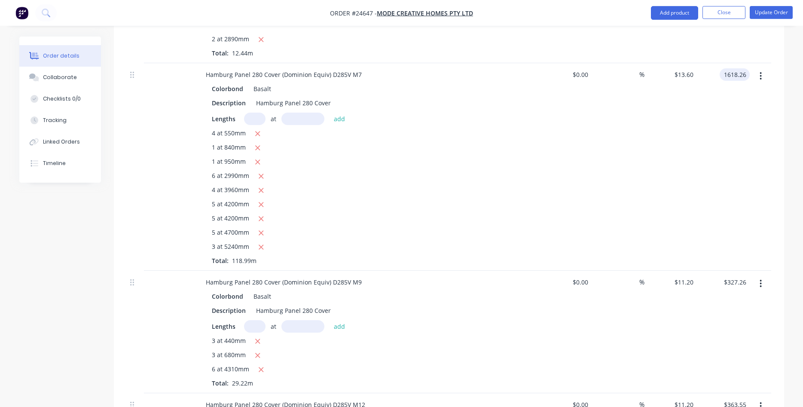
scroll to position [1008, 0]
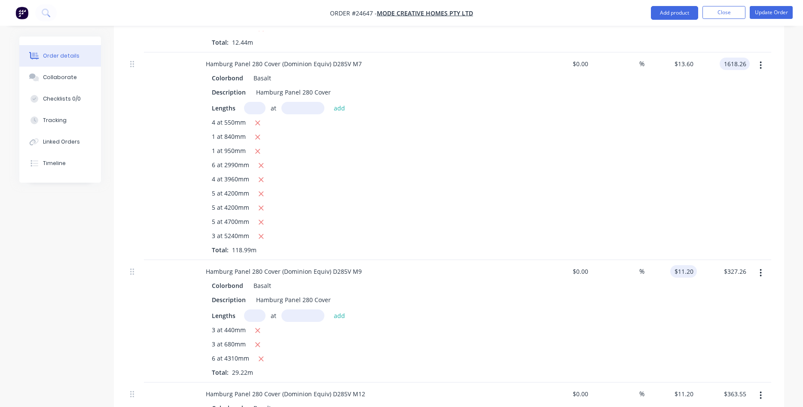
type input "$1,618.26"
click at [683, 265] on input "11.2" at bounding box center [685, 271] width 23 height 12
type input "$13.60"
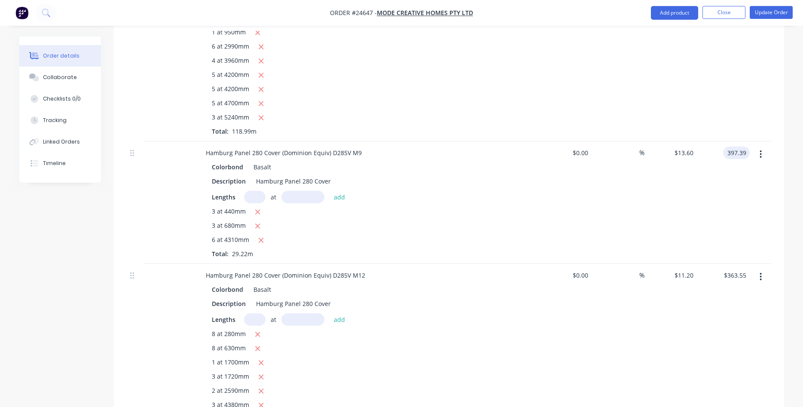
scroll to position [1140, 0]
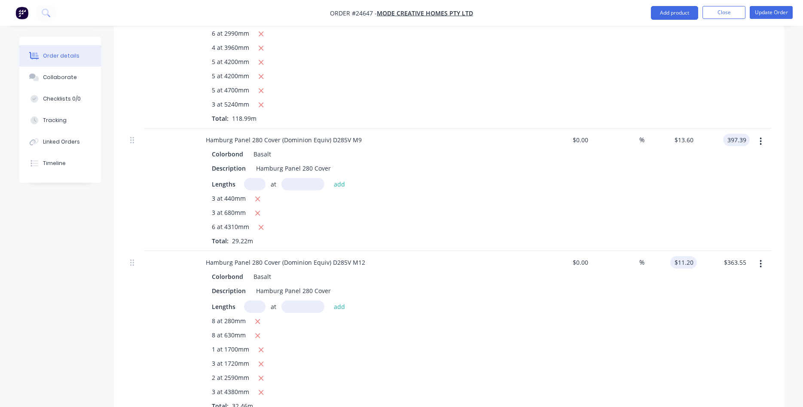
type input "$397.39"
type input "11.2"
type input "$13.5999"
drag, startPoint x: 680, startPoint y: 250, endPoint x: 685, endPoint y: 244, distance: 8.2
click at [681, 256] on input "11.2" at bounding box center [689, 262] width 16 height 12
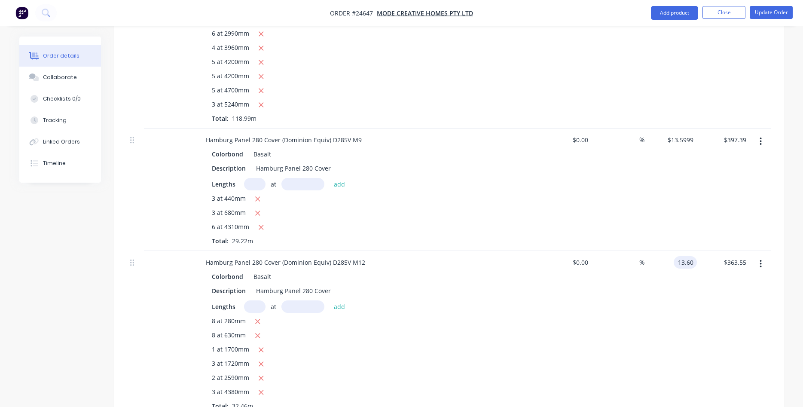
type input "$13.60"
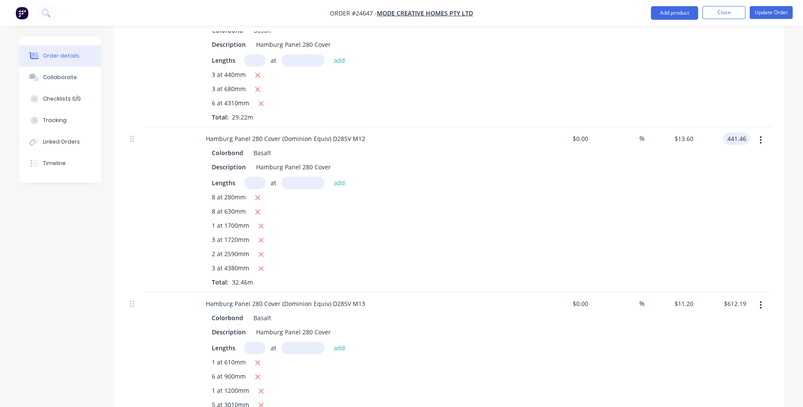
scroll to position [1315, 0]
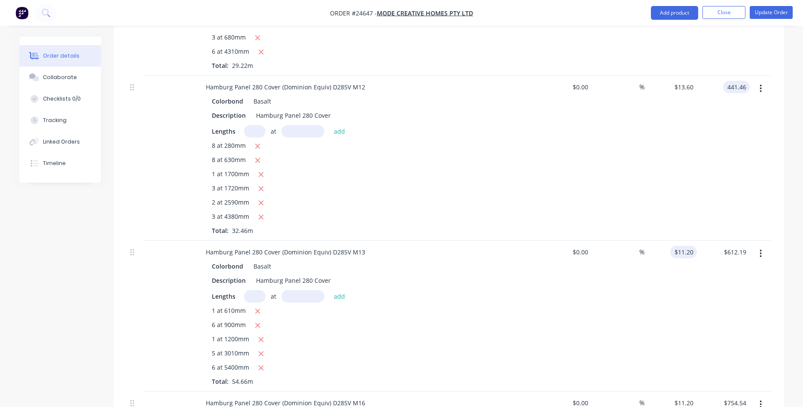
type input "$441.46"
type input "11.2"
type input "$13.6001"
click at [676, 246] on input "11.2" at bounding box center [685, 252] width 23 height 12
type input "$13.60"
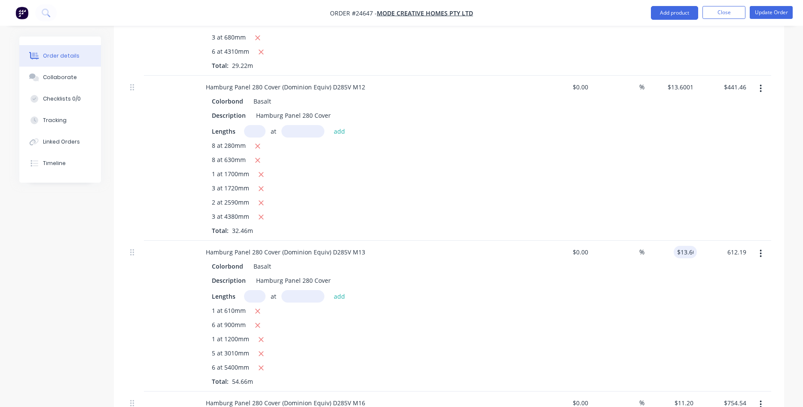
type input "743.38"
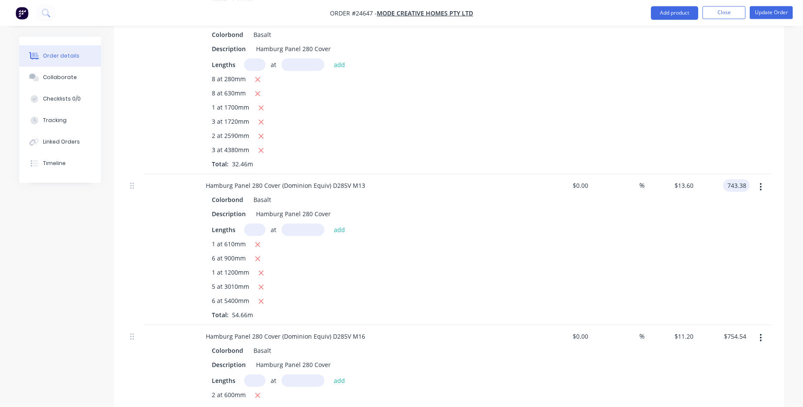
scroll to position [1446, 0]
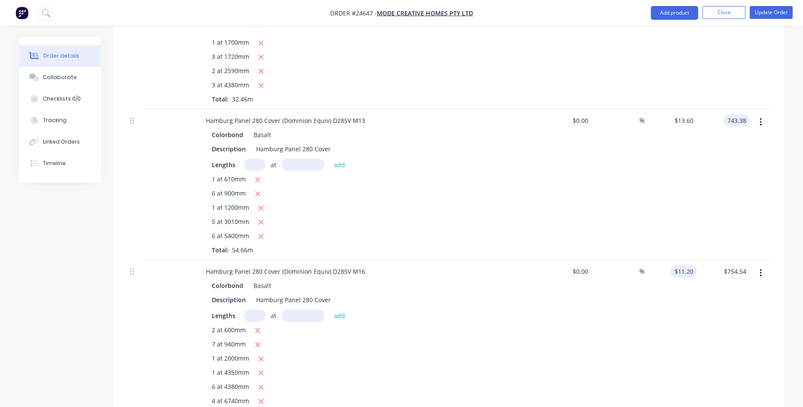
type input "$13.6001"
type input "$743.38"
click at [687, 265] on input "11.2" at bounding box center [689, 271] width 16 height 12
type input "$13.60"
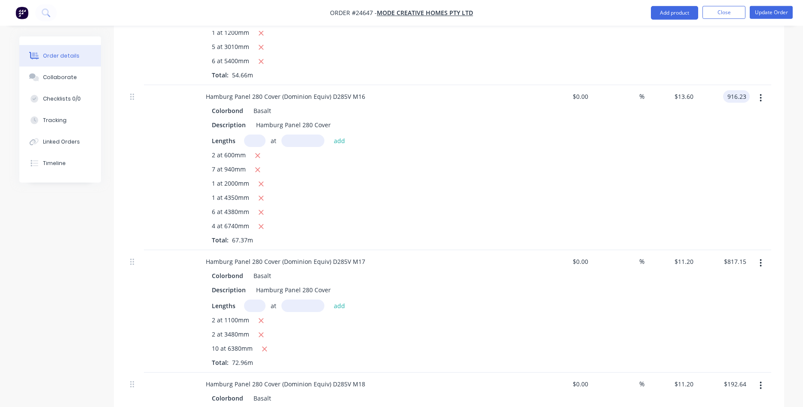
scroll to position [1622, 0]
type input "$916.23"
click at [682, 255] on input "11.2" at bounding box center [689, 261] width 16 height 12
type input "$13.60"
type input "992.26"
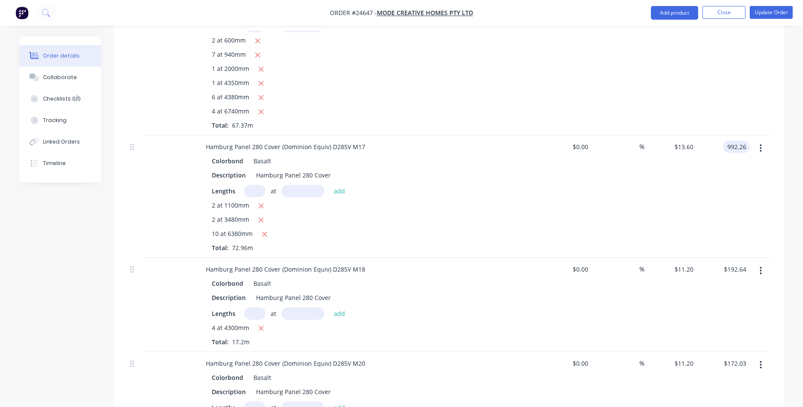
scroll to position [1797, 0]
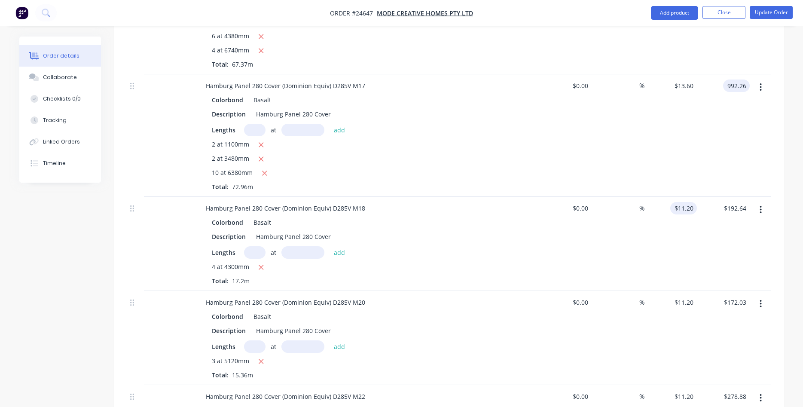
type input "$13.6001"
type input "$992.26"
click at [684, 202] on input "11.2" at bounding box center [685, 208] width 23 height 12
type input "$13.60"
type input "$233.92"
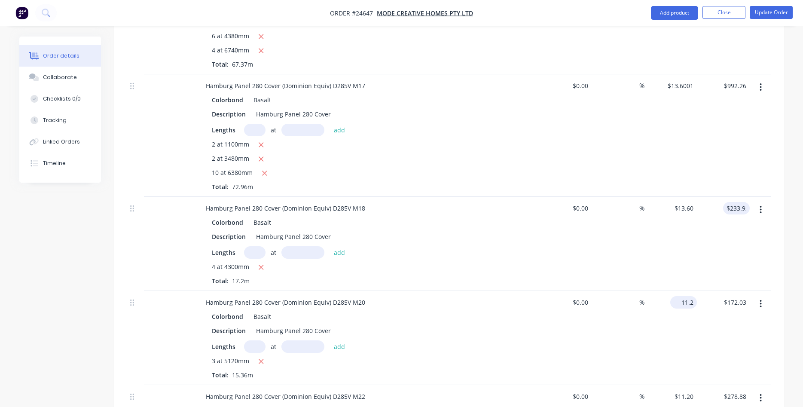
click at [690, 296] on input "11.2" at bounding box center [685, 302] width 23 height 12
type input "$13.60"
type input "208.90"
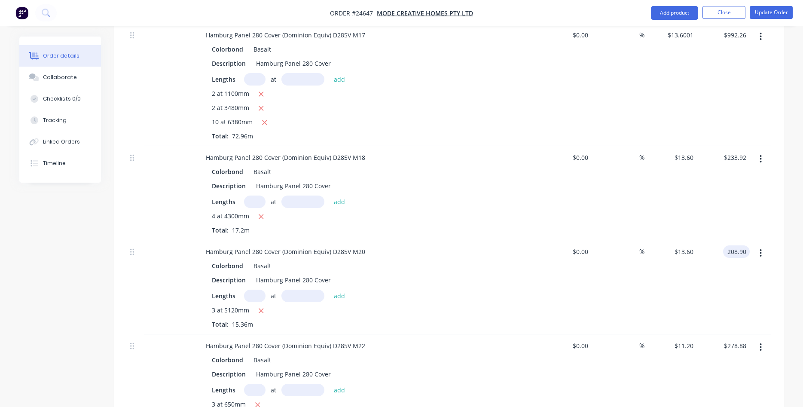
scroll to position [1885, 0]
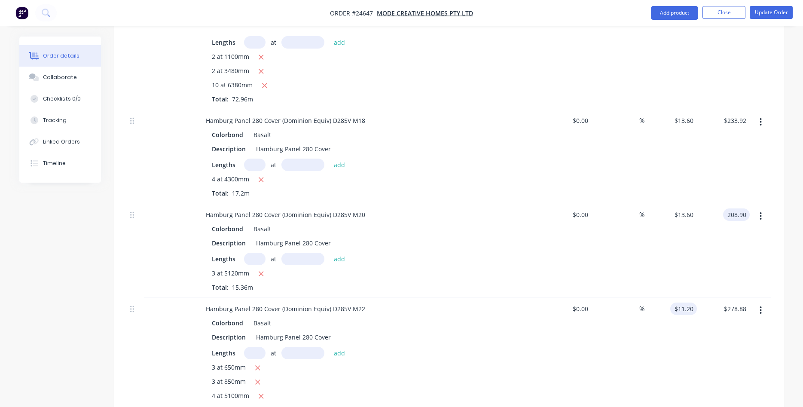
type input "$13.6003"
type input "$208.90"
click at [682, 303] on input "11.2" at bounding box center [685, 309] width 23 height 12
type input "$13.60"
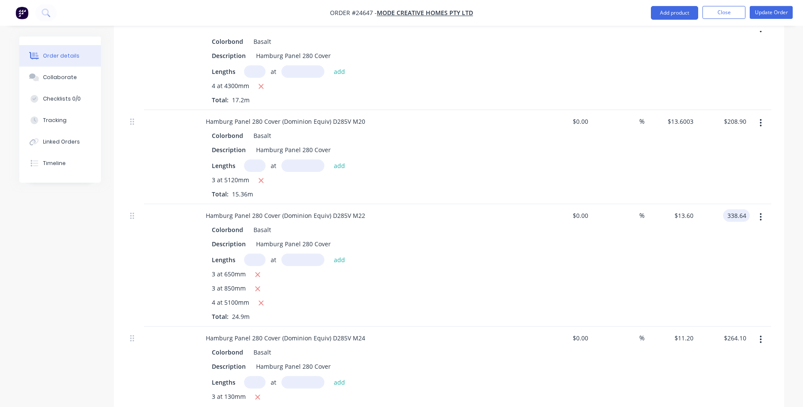
scroll to position [2016, 0]
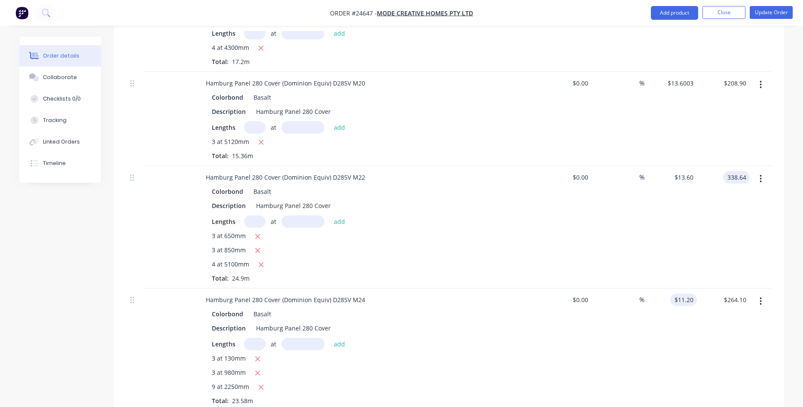
type input "$338.64"
click at [689, 293] on input "11.2" at bounding box center [685, 299] width 23 height 12
type input "$13.60"
type input "320.69"
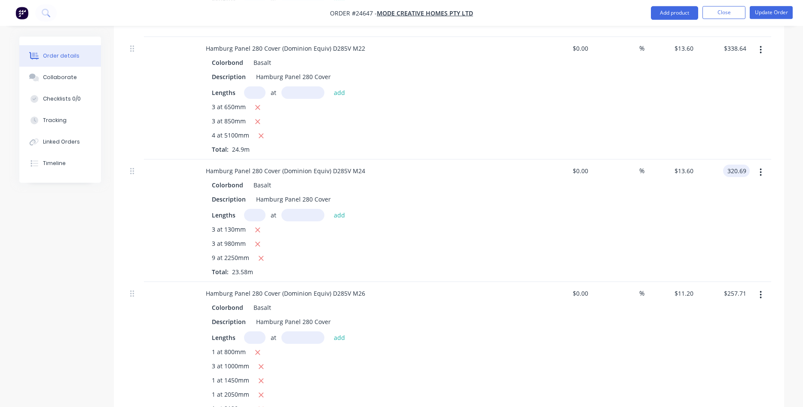
scroll to position [2148, 0]
type input "$13.6001"
type input "$320.69"
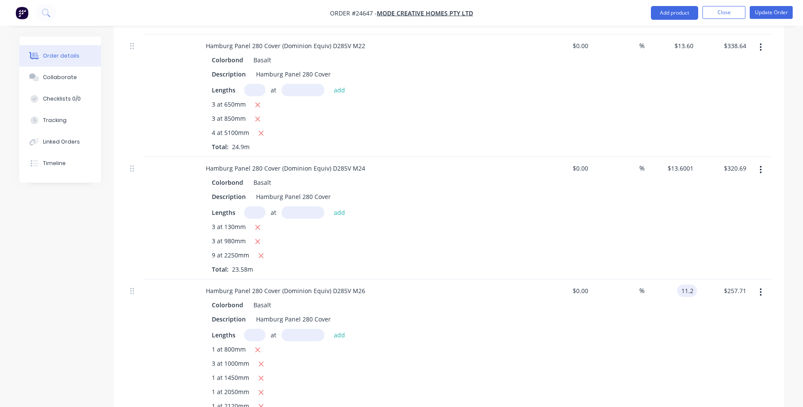
click at [681, 284] on input "11.2" at bounding box center [689, 290] width 16 height 12
type input "$13.60"
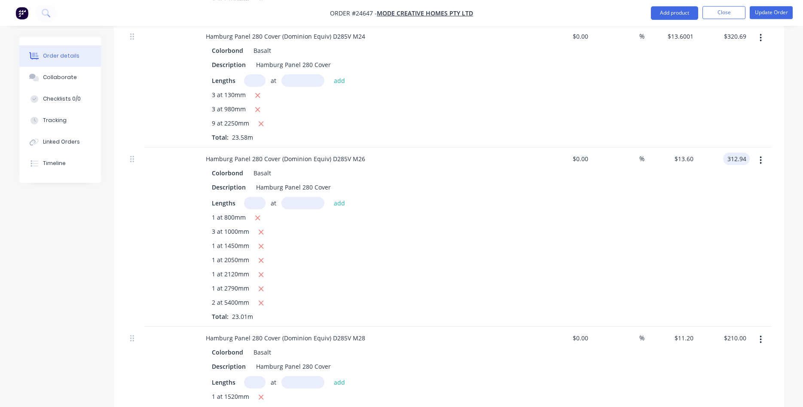
scroll to position [2323, 0]
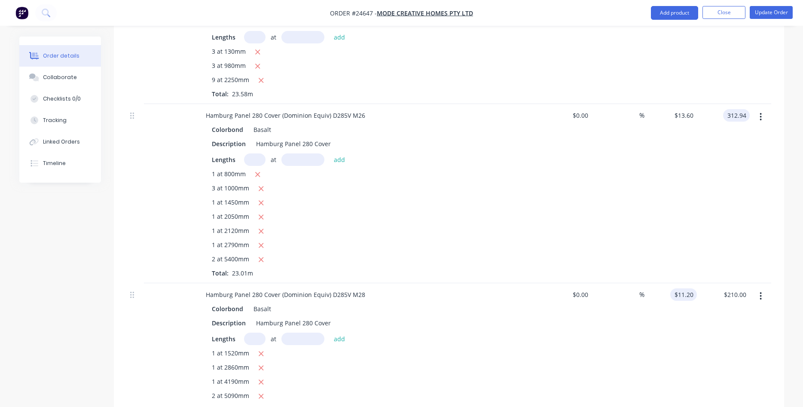
type input "$312.94"
type input "11.2"
type input "$13.6002"
click at [686, 288] on input "11.2" at bounding box center [685, 294] width 23 height 12
type input "$13.60"
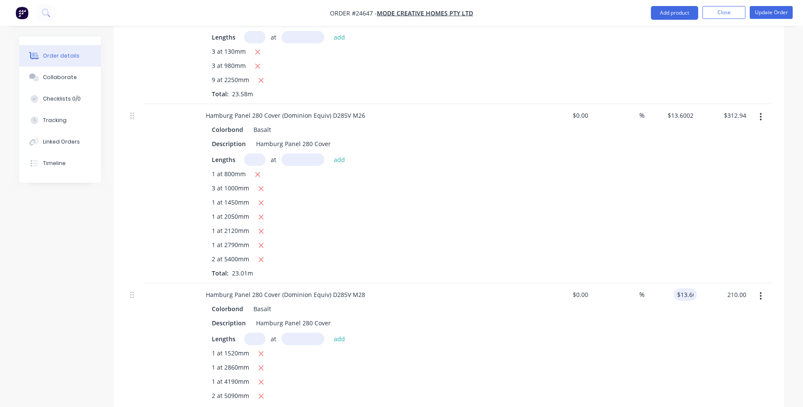
type input "255.00"
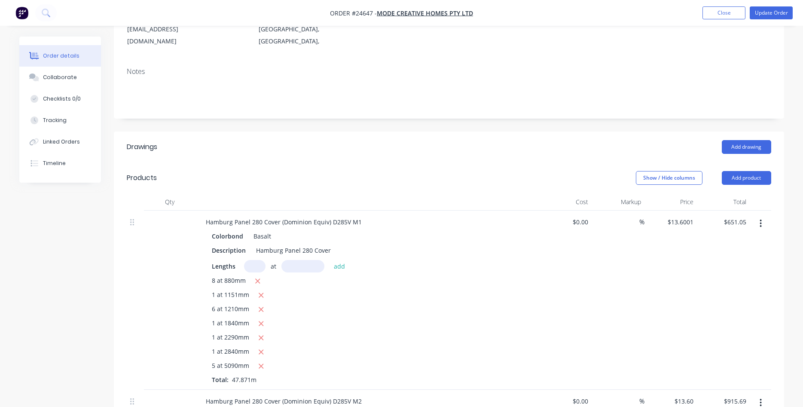
scroll to position [122, 0]
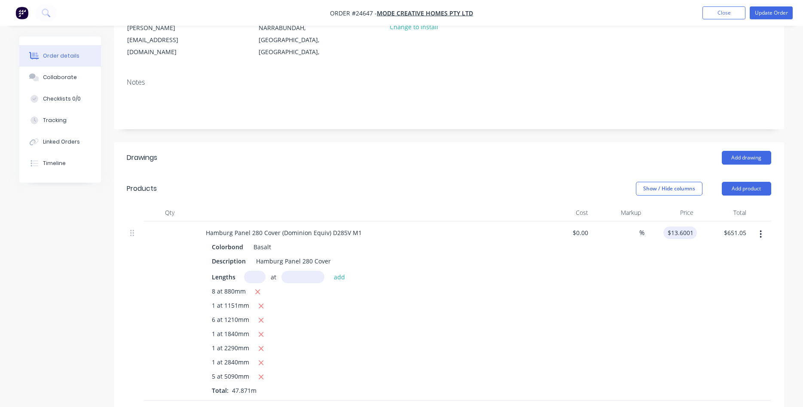
type input "13.6001"
type input "$255.00"
click at [688, 226] on input "13.6001" at bounding box center [683, 232] width 27 height 12
type input "$13.85"
type input "663.01"
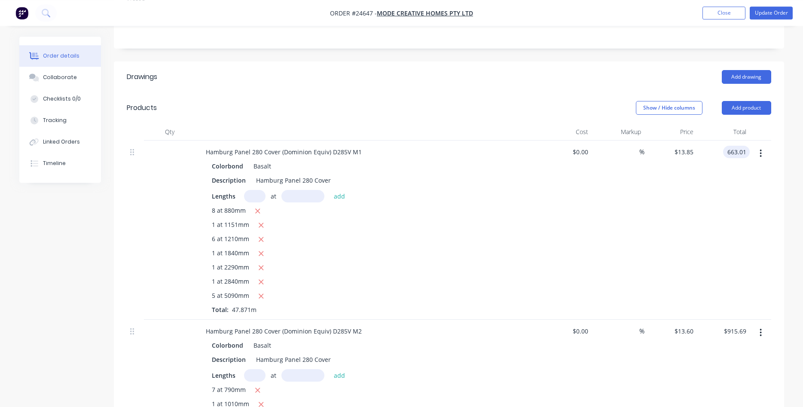
scroll to position [210, 0]
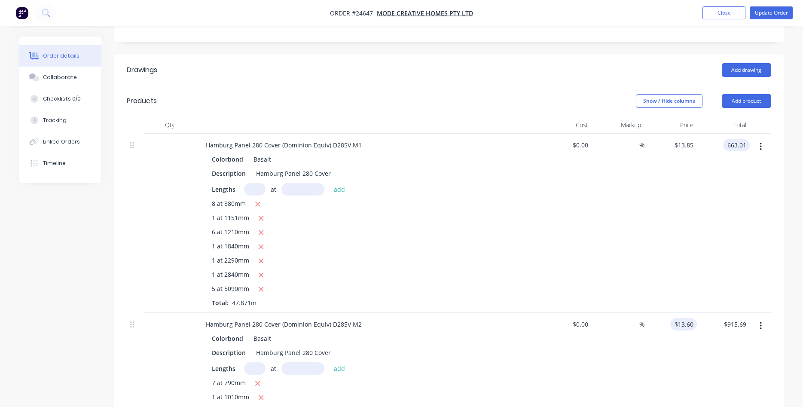
type input "$13.8499"
type input "$663.01"
type input "13.6"
click at [694, 318] on input "13.6" at bounding box center [685, 324] width 23 height 12
type input "13.8499"
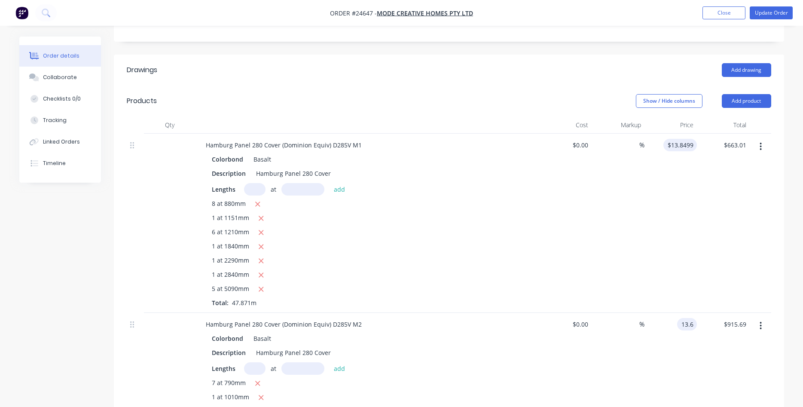
type input "$13.60"
click at [681, 139] on input "13.8499" at bounding box center [683, 145] width 27 height 12
type input "$13.85"
type input "$663.01"
type input "13.6"
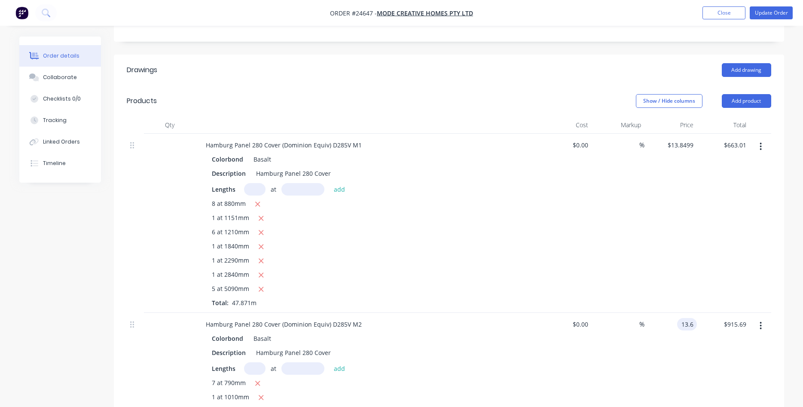
click at [686, 318] on input "13.6" at bounding box center [689, 324] width 16 height 12
type input "13.8499"
type input "$13.60"
drag, startPoint x: 685, startPoint y: 133, endPoint x: 709, endPoint y: 130, distance: 24.3
click at [697, 139] on input "13.8499" at bounding box center [683, 145] width 27 height 12
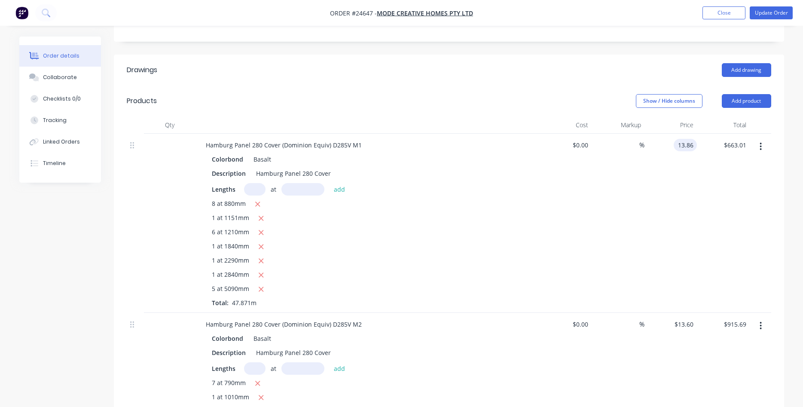
type input "$13.86"
type input "$663.49"
click at [678, 318] on input "13.6" at bounding box center [685, 324] width 23 height 12
type input "$13.86"
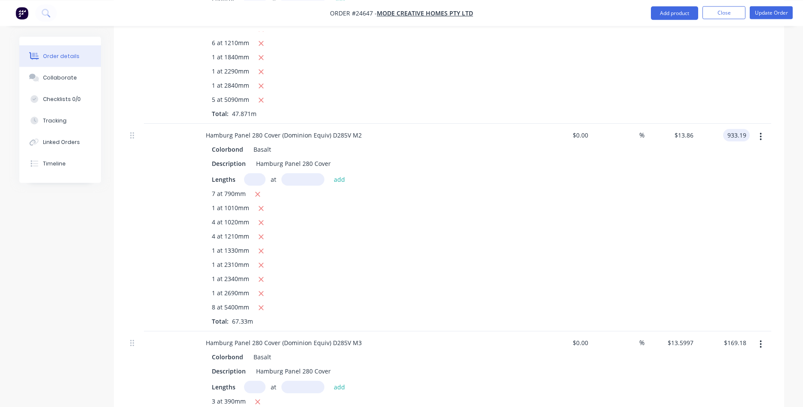
scroll to position [429, 0]
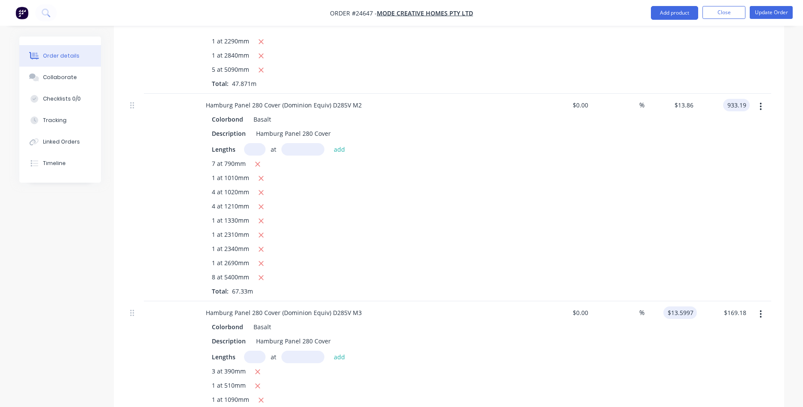
type input "$933.19"
type input "13.5997"
type input "$13.8599"
click at [678, 306] on input "13.5997" at bounding box center [682, 312] width 30 height 12
type input "$13.86"
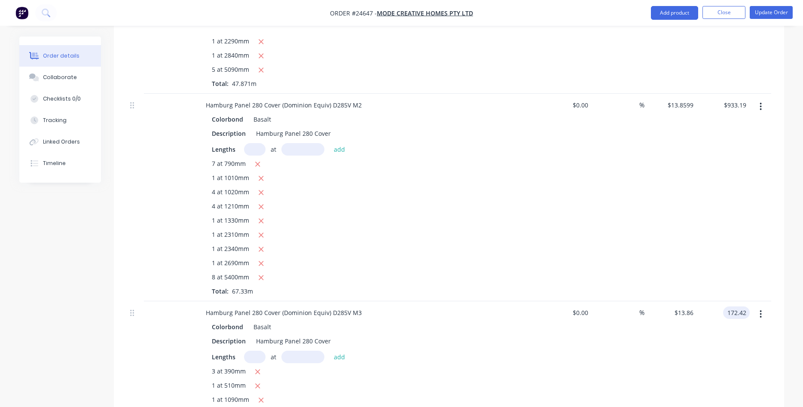
scroll to position [605, 0]
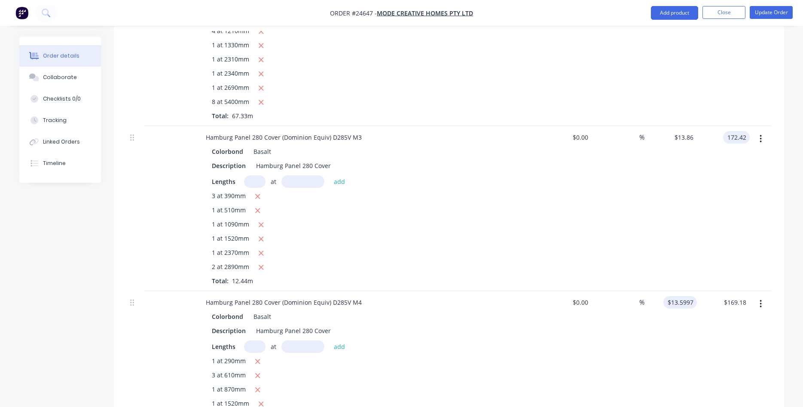
type input "$172.42"
type input "13.5997"
type input "$13.8601"
click at [685, 296] on input "13.5997" at bounding box center [683, 302] width 27 height 12
type input "13.86"
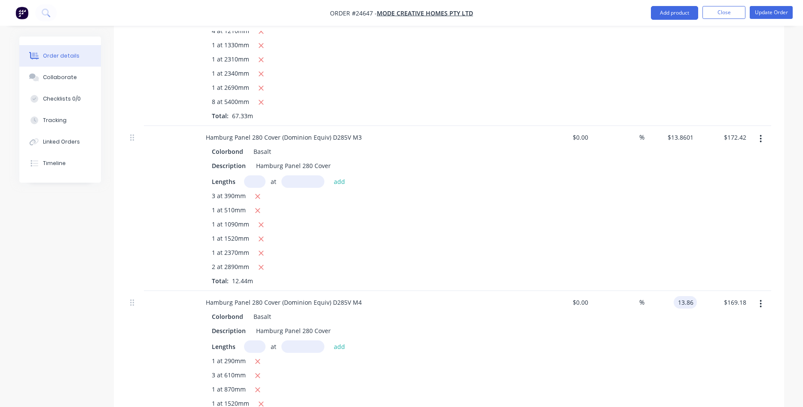
type input "169.18"
type input "$13.86"
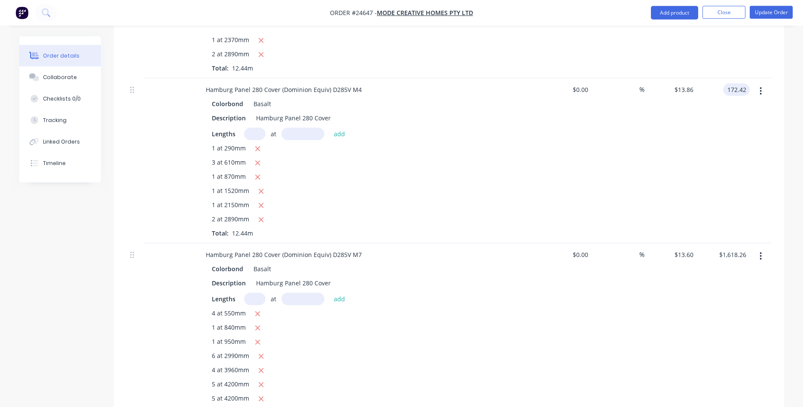
scroll to position [824, 0]
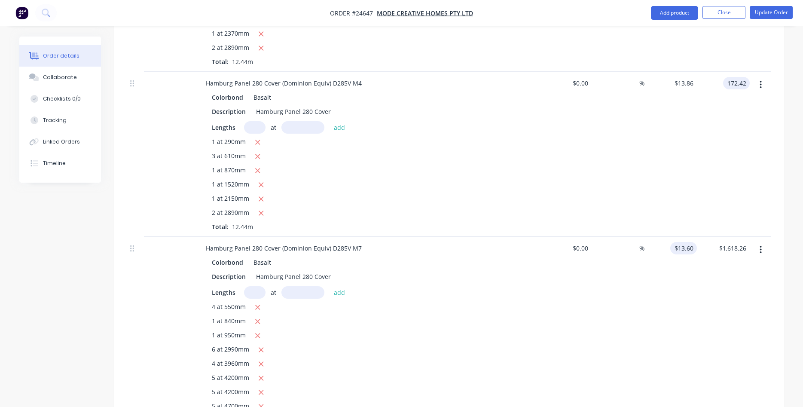
type input "$172.42"
type input "13.60"
type input "$13.8601"
click at [692, 242] on input "13.60" at bounding box center [687, 248] width 20 height 12
type input "$13.86"
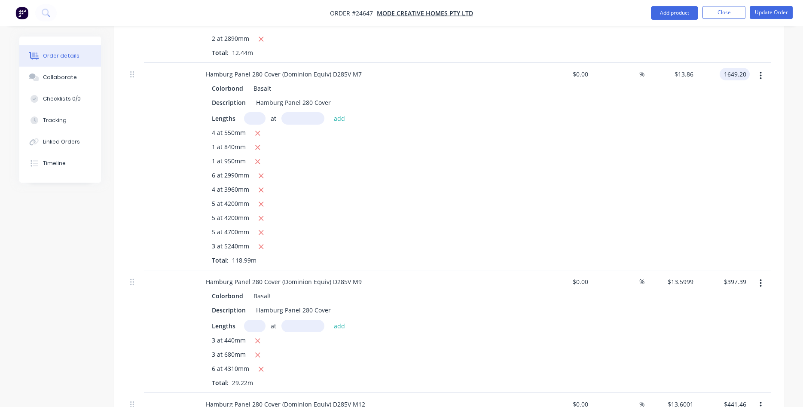
scroll to position [1043, 0]
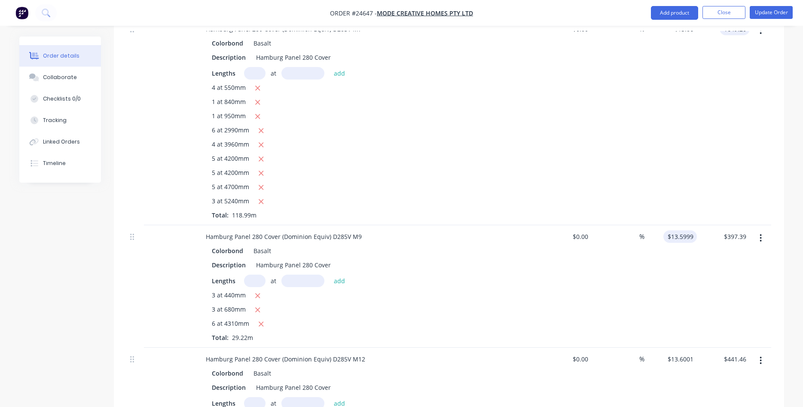
type input "$1,649.20"
click at [675, 230] on input "13.5999" at bounding box center [683, 236] width 27 height 12
type input "$13.86"
type input "$404.99"
click at [688, 353] on input "13.6001" at bounding box center [682, 359] width 30 height 12
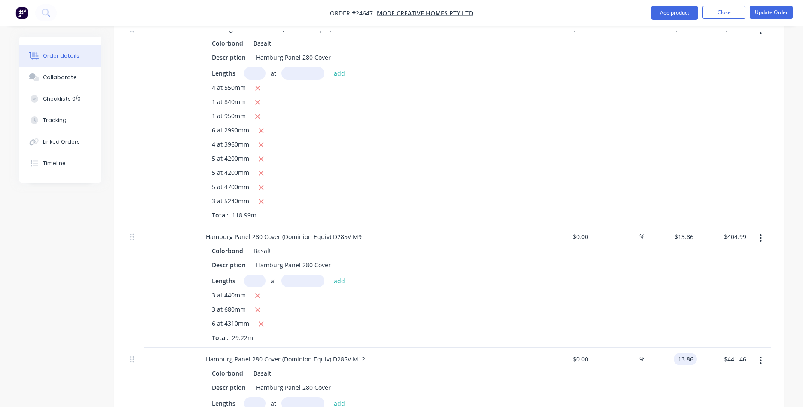
type input "$13.86"
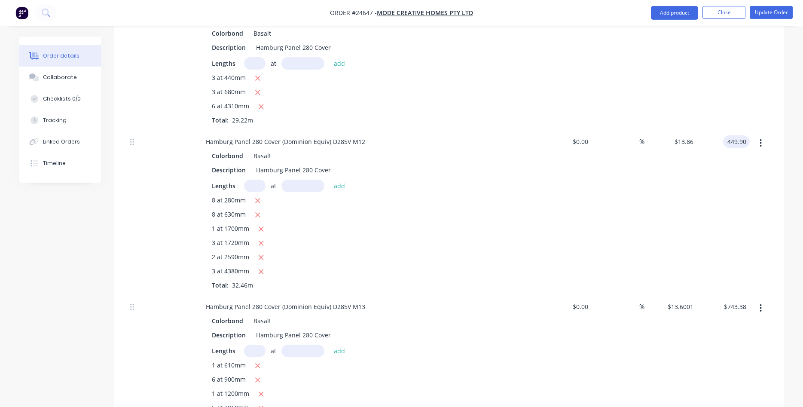
scroll to position [1262, 0]
type input "$449.90"
type input "13.6001"
type input "$13.8601"
drag, startPoint x: 692, startPoint y: 287, endPoint x: 691, endPoint y: 282, distance: 4.3
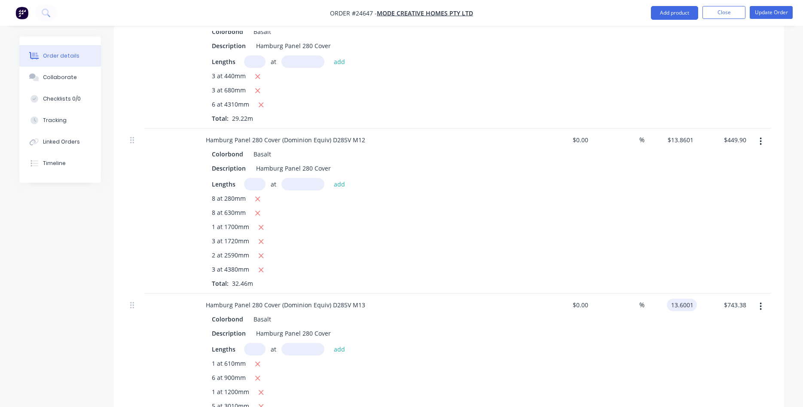
click at [691, 293] on div "13.6001 13.6001" at bounding box center [671, 368] width 53 height 151
type input "$13.86"
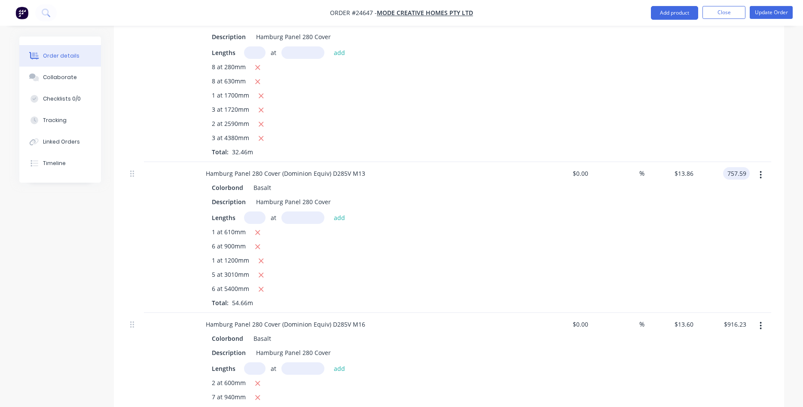
scroll to position [1481, 0]
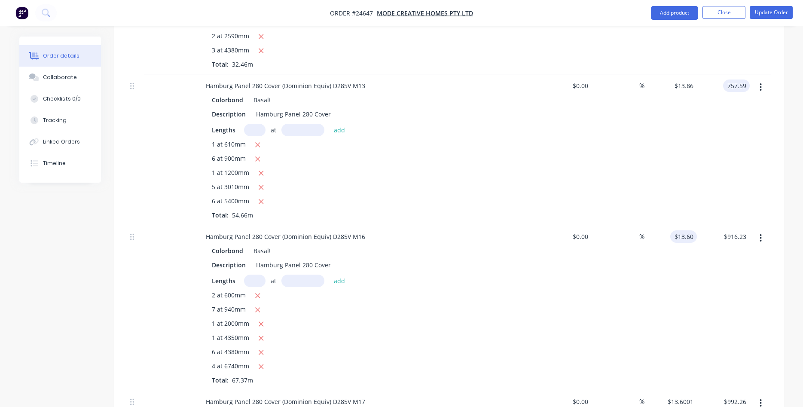
type input "$757.59"
click at [695, 230] on input "13.6" at bounding box center [685, 236] width 23 height 12
type input "$13.86"
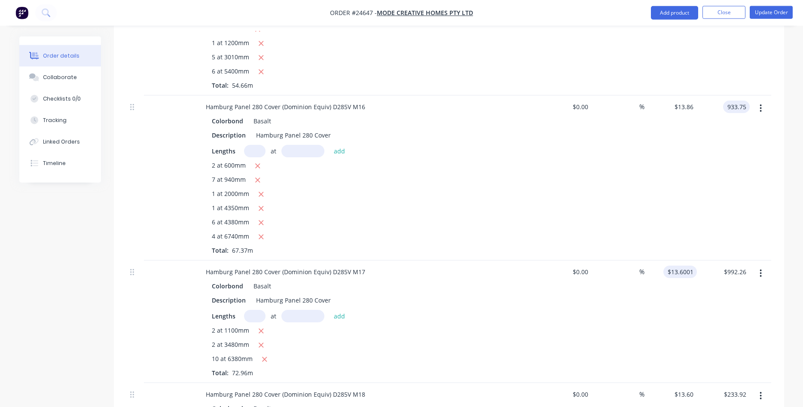
scroll to position [1613, 0]
click at [683, 264] on input "$13.6001" at bounding box center [682, 270] width 30 height 12
type input "$933.75"
type input "$13.86"
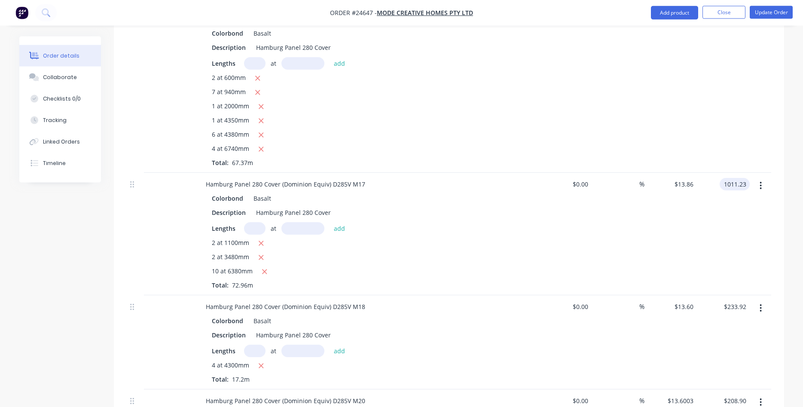
scroll to position [1700, 0]
type input "$1,011.23"
type input "13.6"
drag, startPoint x: 684, startPoint y: 292, endPoint x: 726, endPoint y: 277, distance: 44.9
click at [684, 299] on input "13.6" at bounding box center [685, 305] width 23 height 12
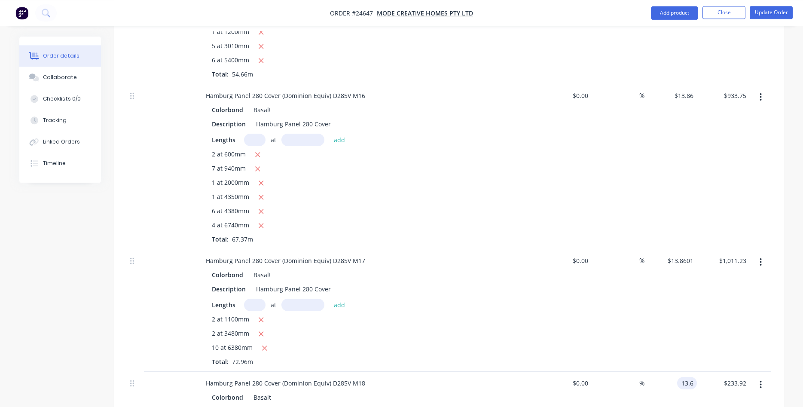
scroll to position [1613, 0]
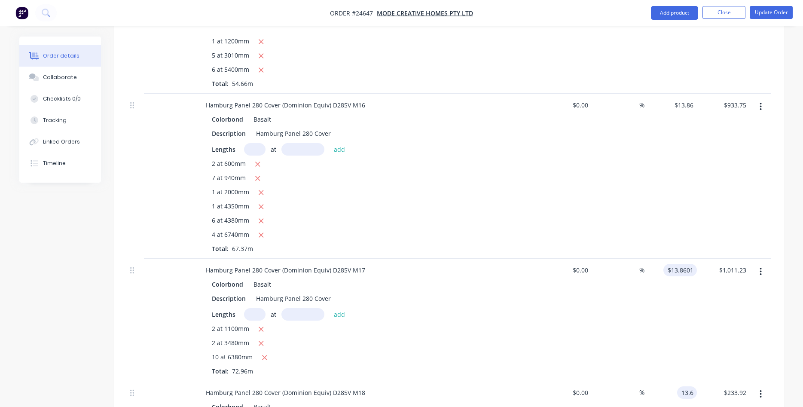
type input "13.8601"
type input "$13.60"
click at [691, 264] on input "13.8601" at bounding box center [682, 270] width 30 height 12
click at [694, 264] on input "13.8601" at bounding box center [683, 270] width 27 height 12
type input "$13.86"
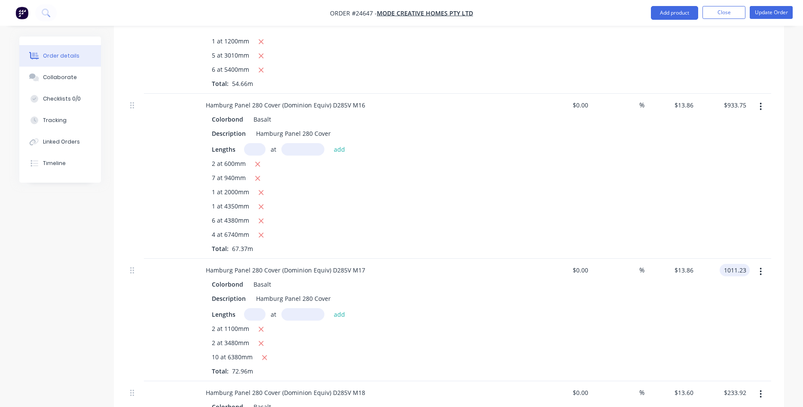
type input "$1,011.23"
type input "$13.8601"
click at [588, 317] on div "$0.00 $0.00" at bounding box center [565, 320] width 53 height 122
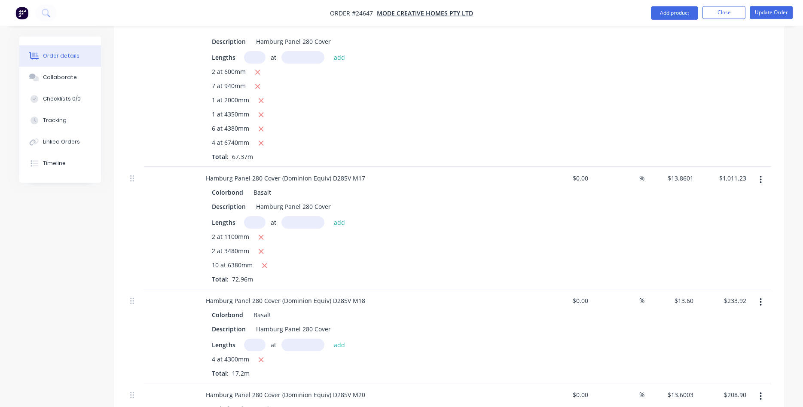
scroll to position [1744, 0]
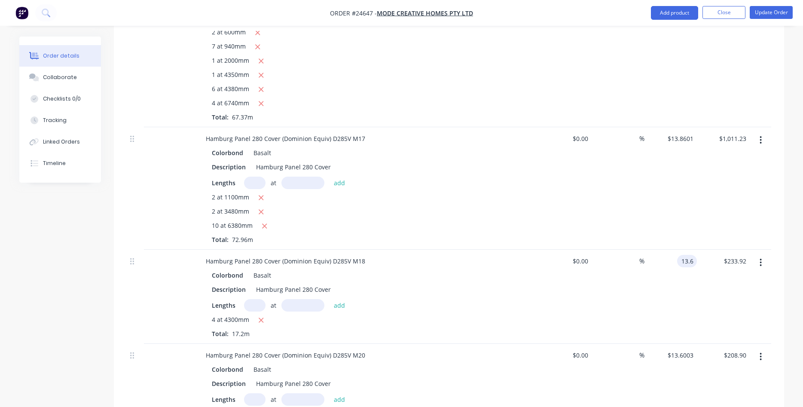
click at [688, 255] on input "13.6" at bounding box center [689, 261] width 16 height 12
type input "$13.86"
type input "$238.39"
type input "13.6003"
type input "$13.8599"
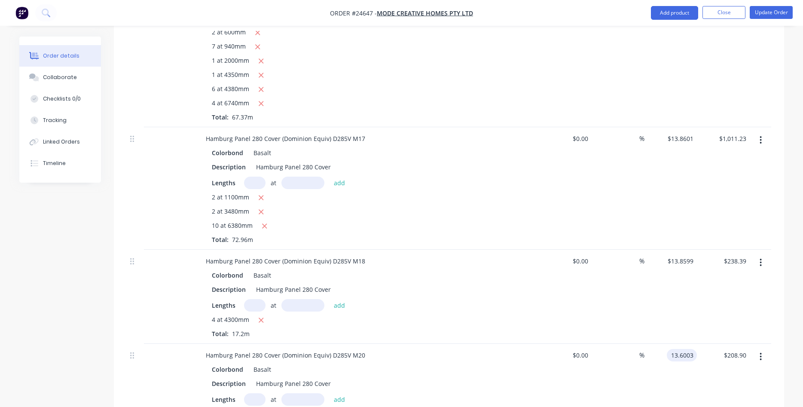
click at [690, 349] on input "13.6003" at bounding box center [683, 355] width 27 height 12
type input "$13.86"
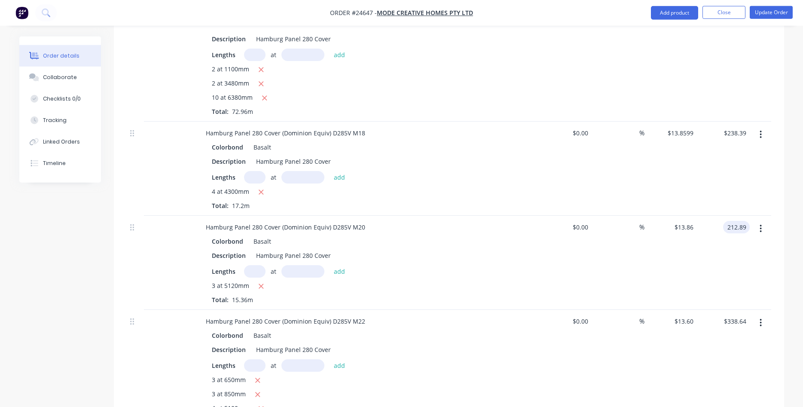
scroll to position [1876, 0]
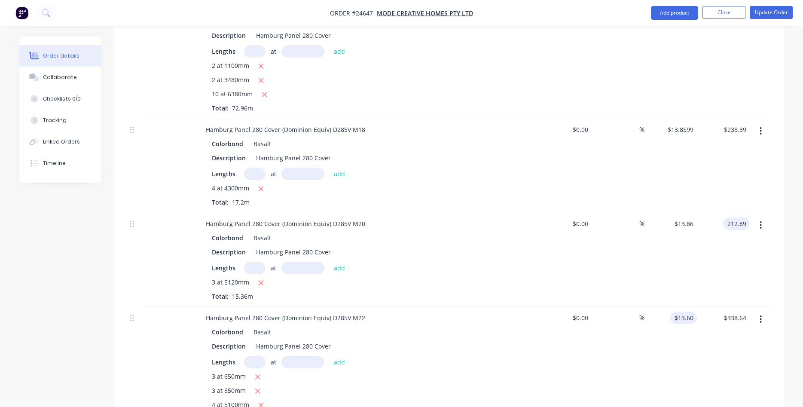
type input "$212.89"
click at [691, 312] on input "13.6" at bounding box center [689, 318] width 16 height 12
type input "$13.86"
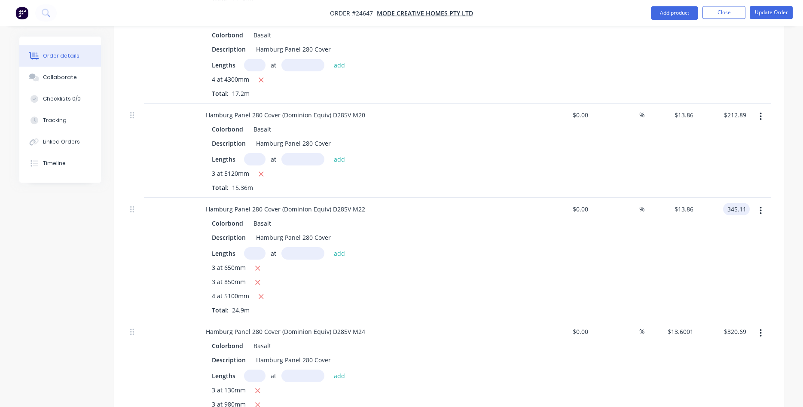
scroll to position [2007, 0]
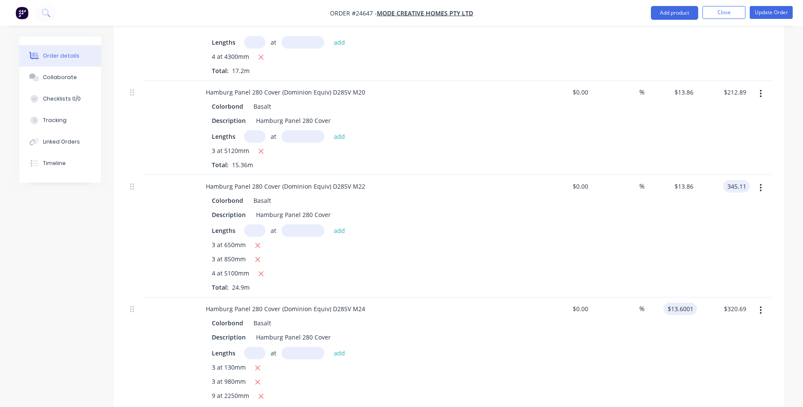
type input "$345.11"
type input "13.6001"
type input "$13.8598"
click at [682, 303] on input "13.6001" at bounding box center [682, 309] width 30 height 12
type input "$13.86"
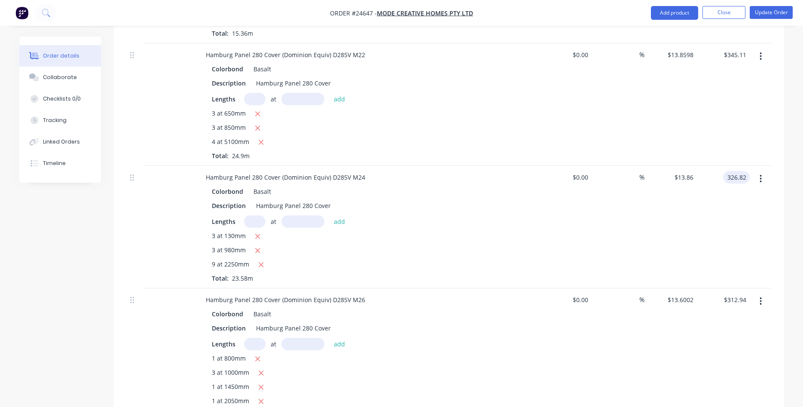
scroll to position [2182, 0]
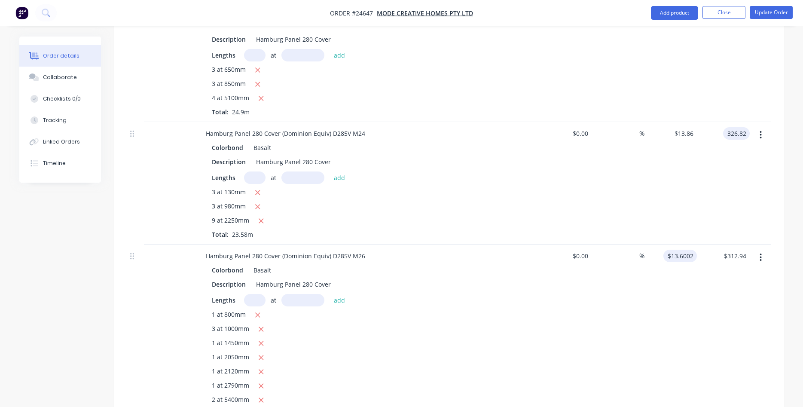
type input "$326.82"
type input "13.6002"
type input "$13.8601"
click at [679, 250] on input "13.6002" at bounding box center [683, 256] width 27 height 12
type input "$13.86"
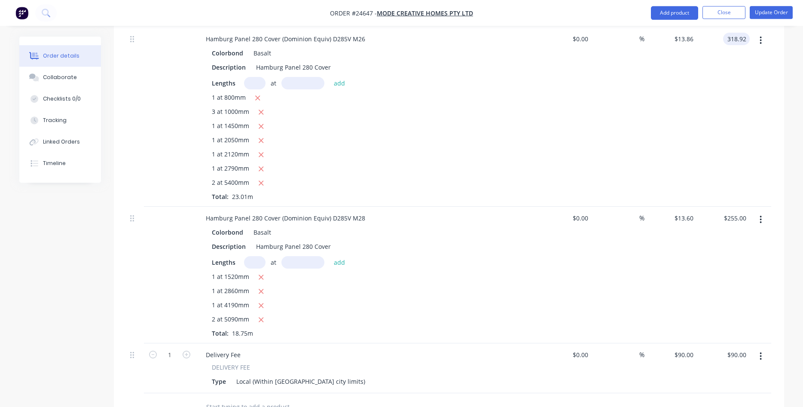
scroll to position [2402, 0]
type input "$318.92"
type input "$13.8601"
drag, startPoint x: 687, startPoint y: 210, endPoint x: 691, endPoint y: 204, distance: 7.3
click at [690, 205] on div "$13.60 $13.60" at bounding box center [671, 273] width 53 height 137
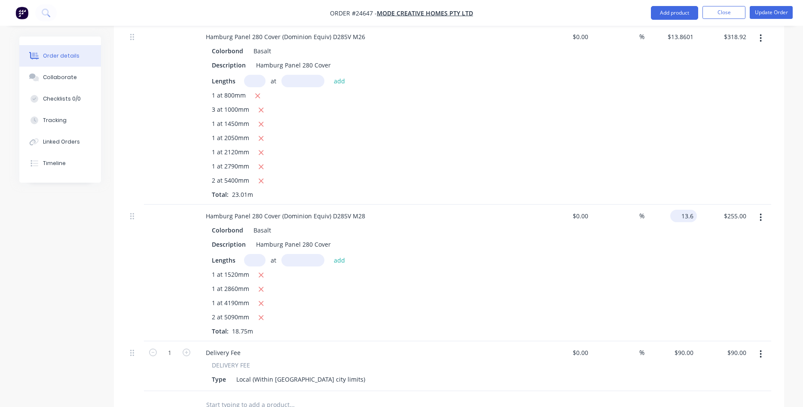
click at [691, 210] on input "13.6" at bounding box center [685, 216] width 23 height 12
type input "$13.86"
type input "$259.88"
type input "$13.8603"
click at [532, 260] on div "Colorbond Basalt Description Hamburg Panel 280 Cover Lengths at add 1 at 1520mm…" at bounding box center [367, 280] width 337 height 112
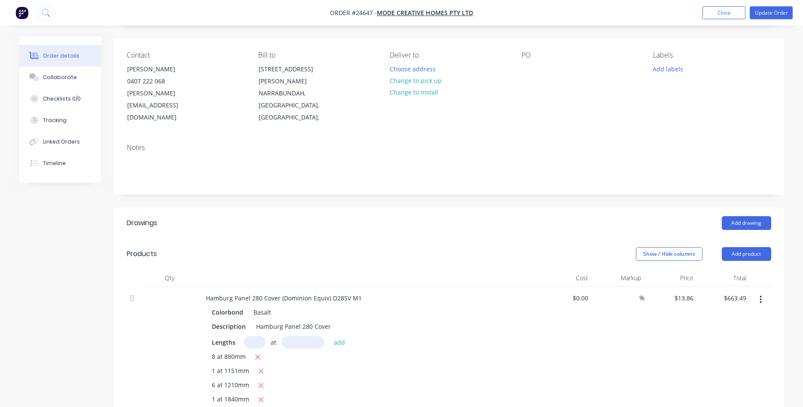
scroll to position [0, 0]
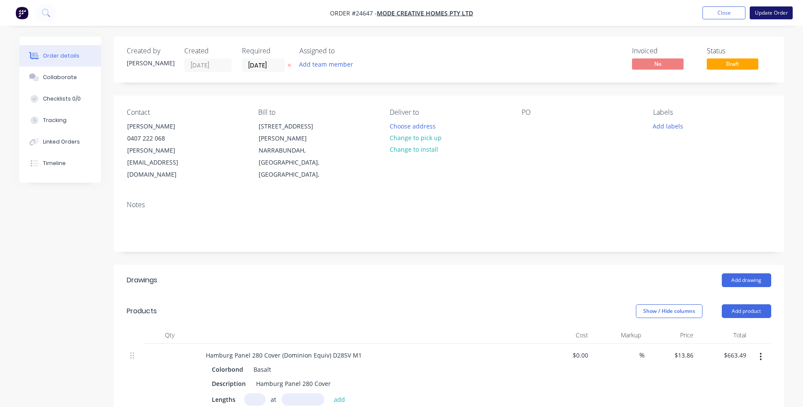
click at [773, 12] on button "Update Order" at bounding box center [771, 12] width 43 height 13
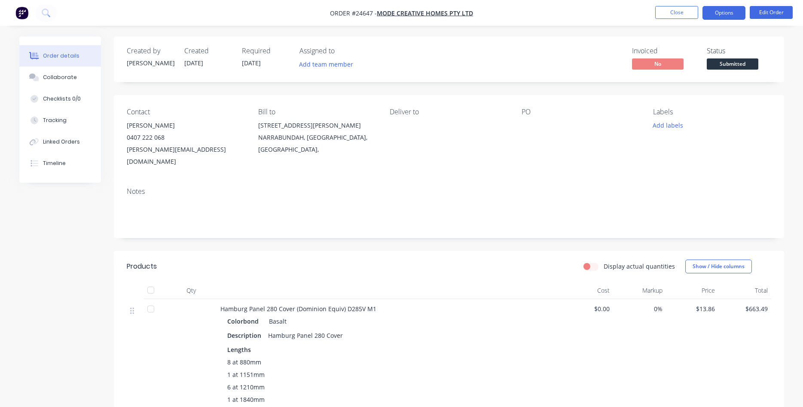
click at [728, 10] on button "Options" at bounding box center [724, 13] width 43 height 14
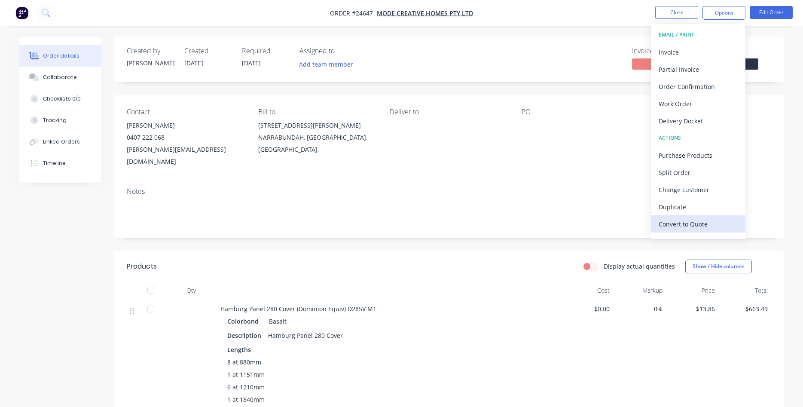
click at [680, 221] on div "Convert to Quote" at bounding box center [698, 224] width 79 height 12
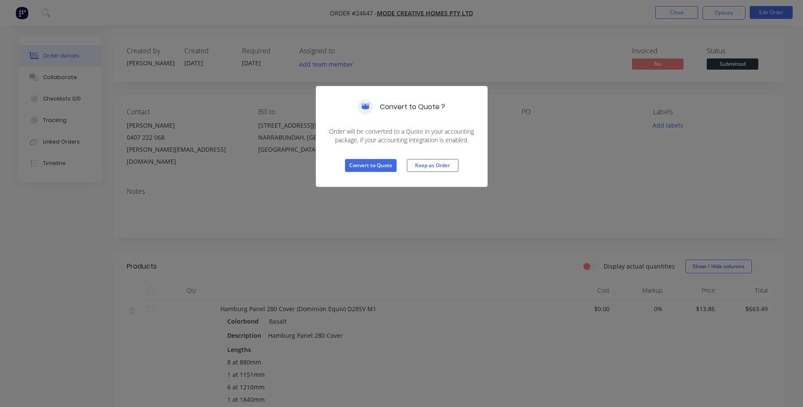
click at [385, 173] on div "Convert to Quote Keep as Order" at bounding box center [401, 165] width 171 height 42
click at [384, 169] on button "Convert to Quote" at bounding box center [371, 165] width 52 height 13
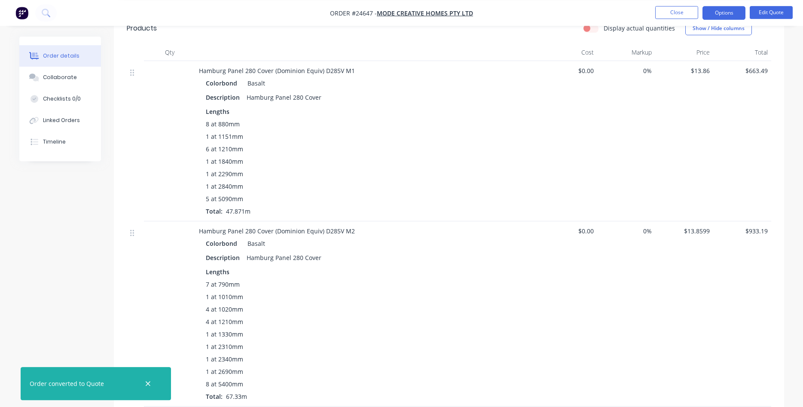
scroll to position [263, 0]
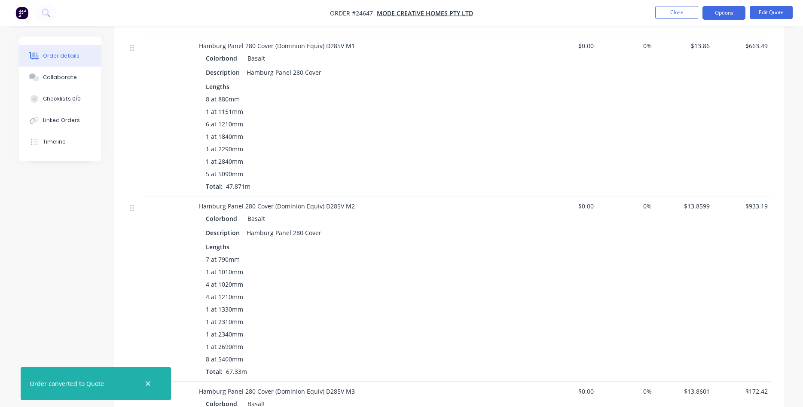
click at [701, 202] on span "$13.8599" at bounding box center [684, 206] width 51 height 9
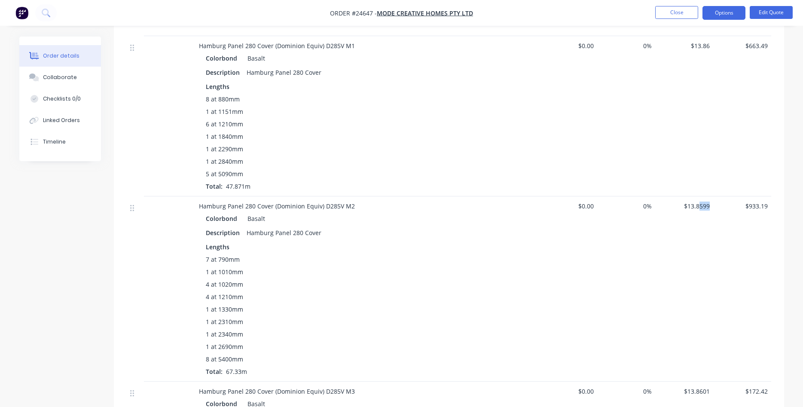
drag, startPoint x: 709, startPoint y: 192, endPoint x: 698, endPoint y: 193, distance: 11.2
click at [698, 202] on span "$13.8599" at bounding box center [684, 206] width 51 height 9
click at [624, 263] on div "0%" at bounding box center [626, 288] width 58 height 185
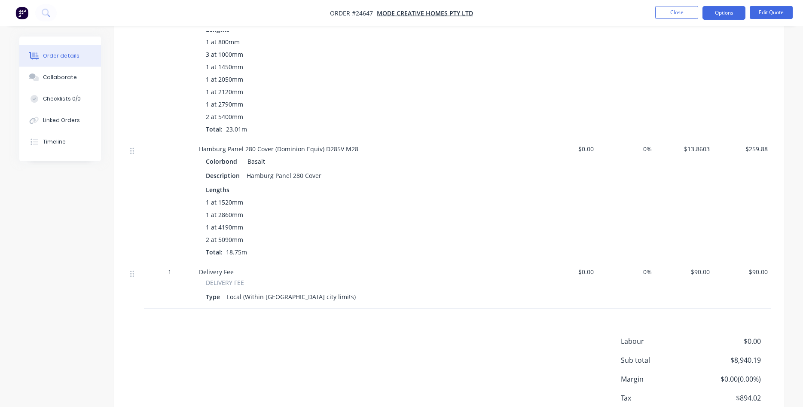
scroll to position [2233, 0]
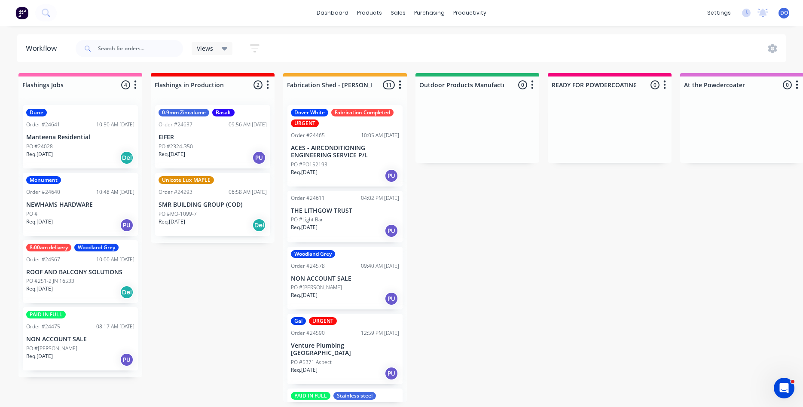
scroll to position [343, 0]
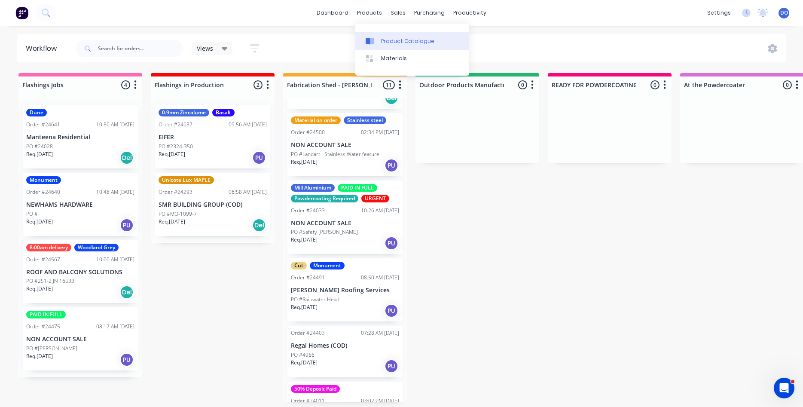
click at [384, 40] on div "Product Catalogue" at bounding box center [407, 41] width 53 height 8
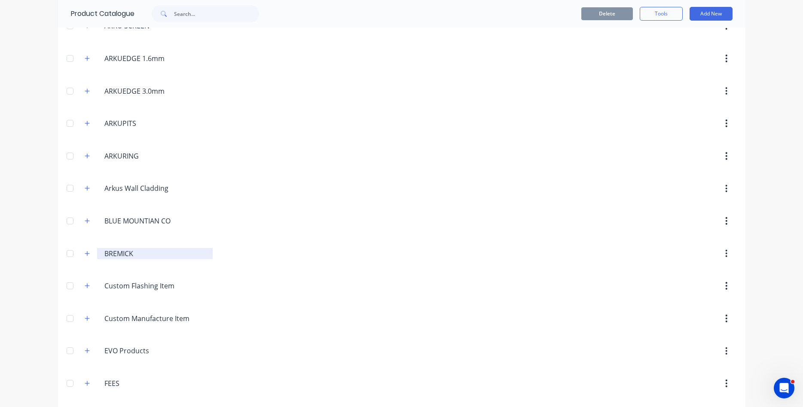
scroll to position [302, 0]
click at [89, 189] on icon "button" at bounding box center [87, 189] width 5 height 5
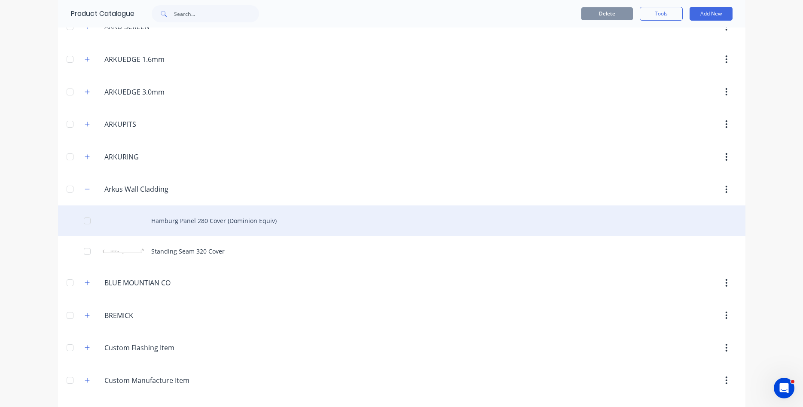
click at [211, 224] on div "Hamburg Panel 280 Cover (Dominion Equiv)" at bounding box center [402, 220] width 688 height 31
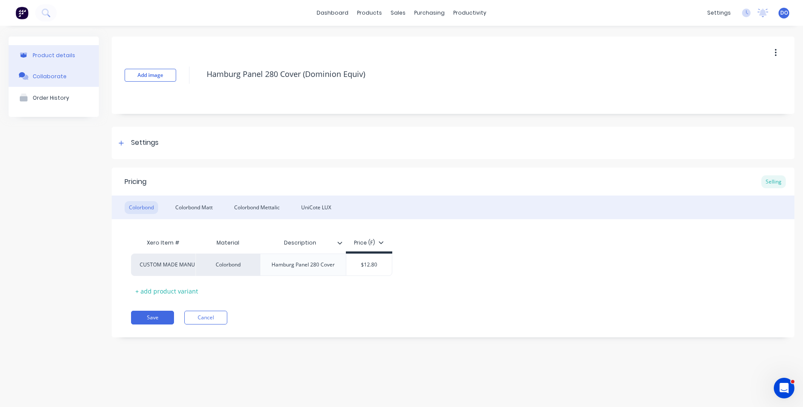
click at [45, 77] on div "Collaborate" at bounding box center [50, 76] width 34 height 6
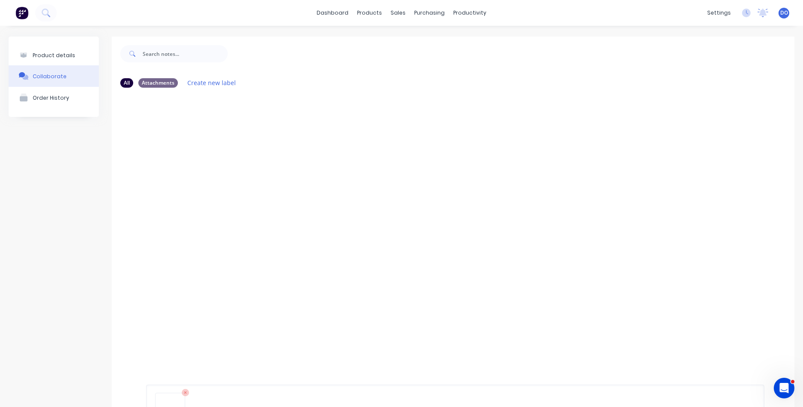
scroll to position [67, 0]
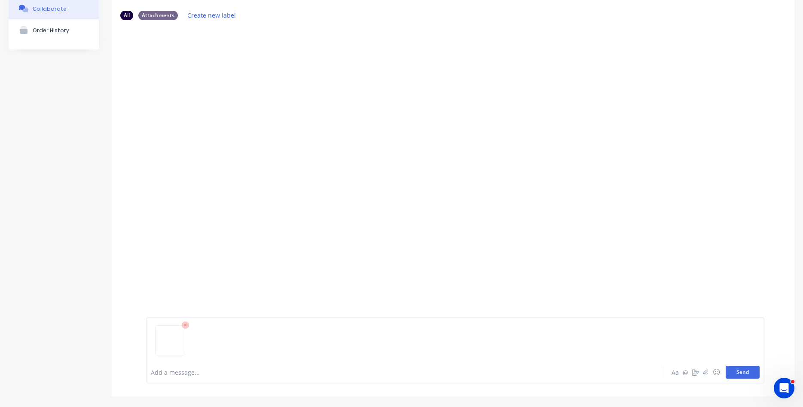
click at [748, 369] on button "Send" at bounding box center [743, 372] width 34 height 13
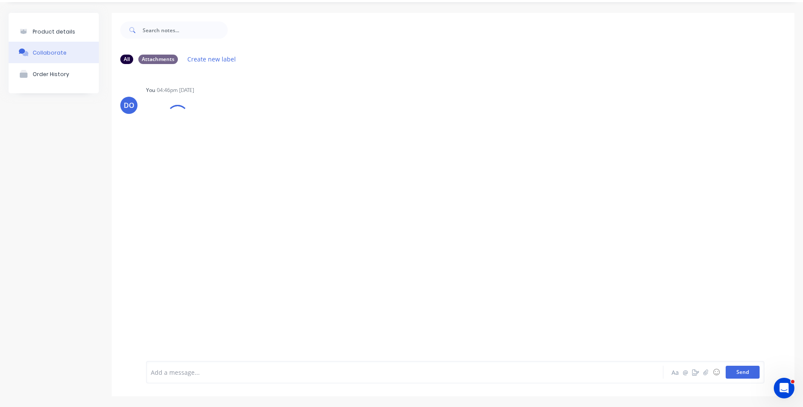
scroll to position [24, 0]
click at [42, 30] on div "Product details" at bounding box center [54, 31] width 43 height 6
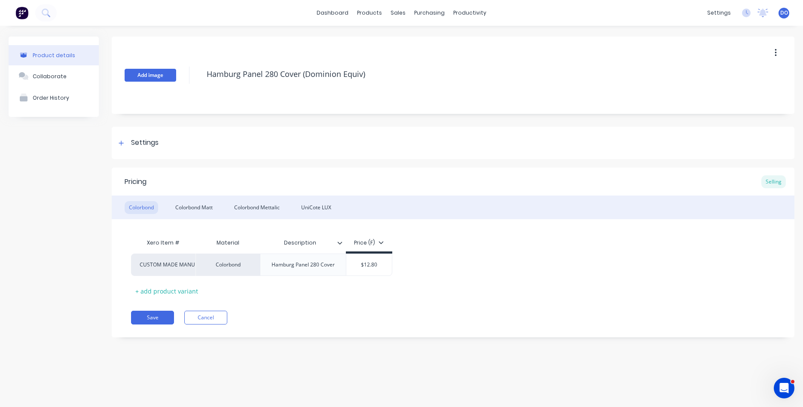
click at [136, 73] on button "Add image" at bounding box center [151, 75] width 52 height 13
type textarea "x"
